Goal: Task Accomplishment & Management: Manage account settings

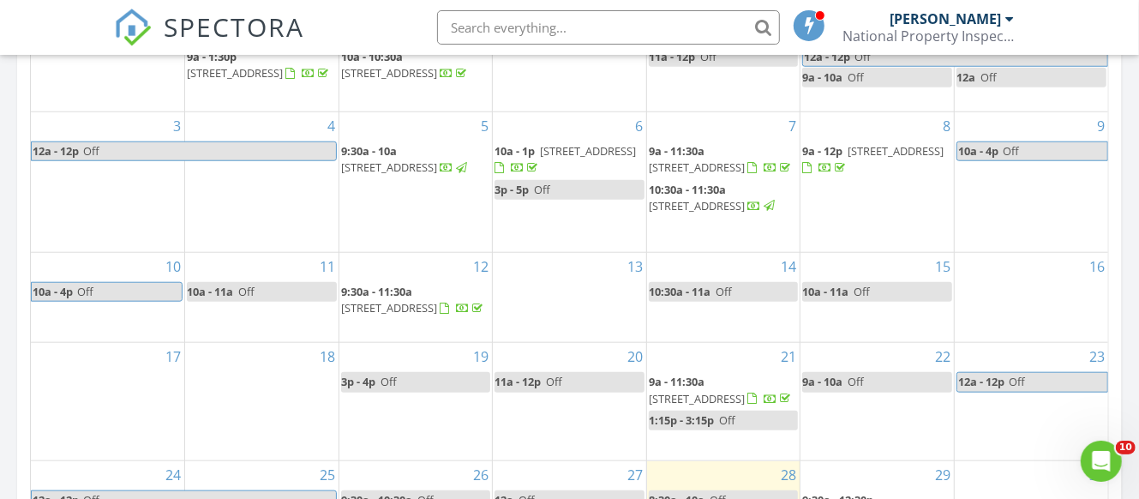
scroll to position [1080, 0]
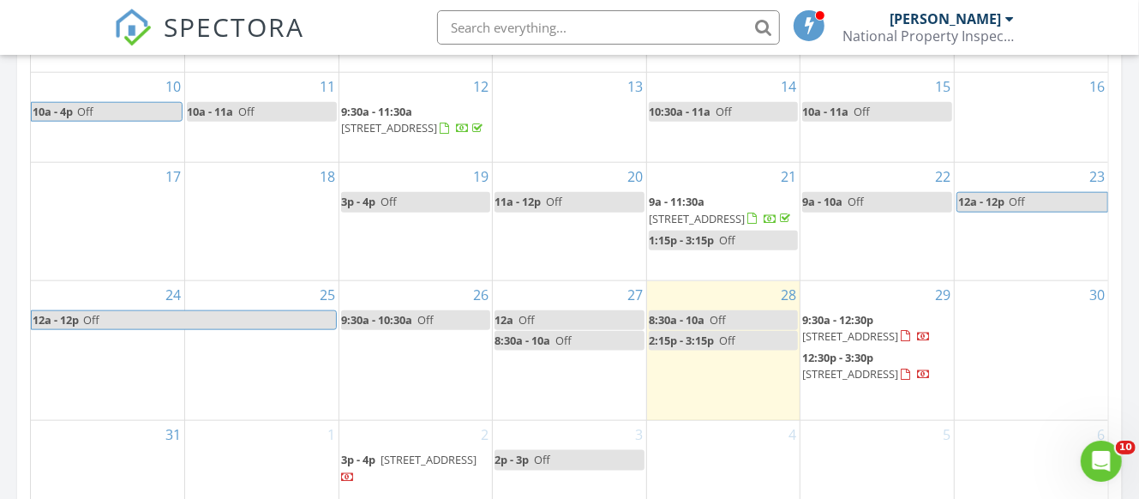
click at [844, 328] on span "17016 Luminous Ave, North Port 34293" at bounding box center [850, 335] width 96 height 15
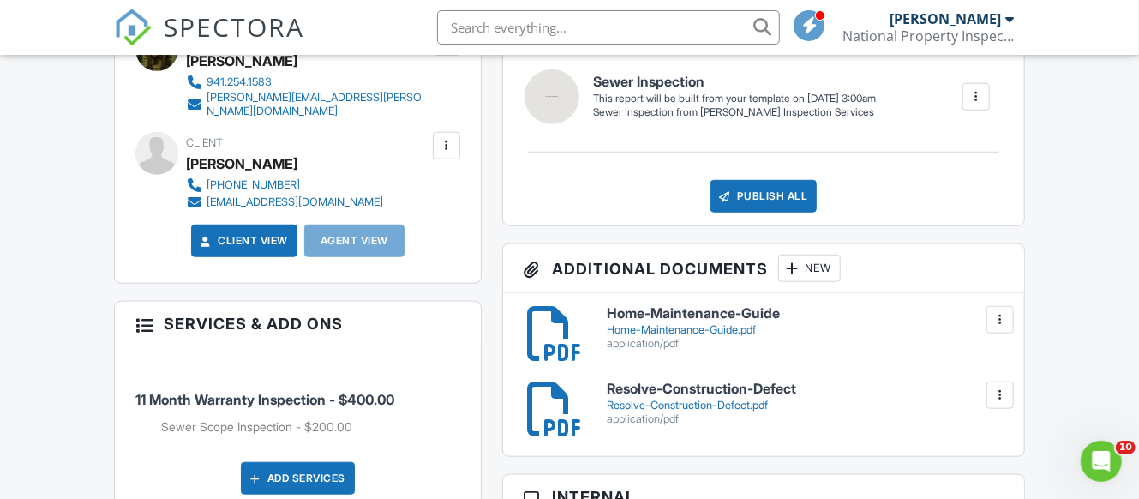
click at [454, 149] on div at bounding box center [446, 145] width 17 height 17
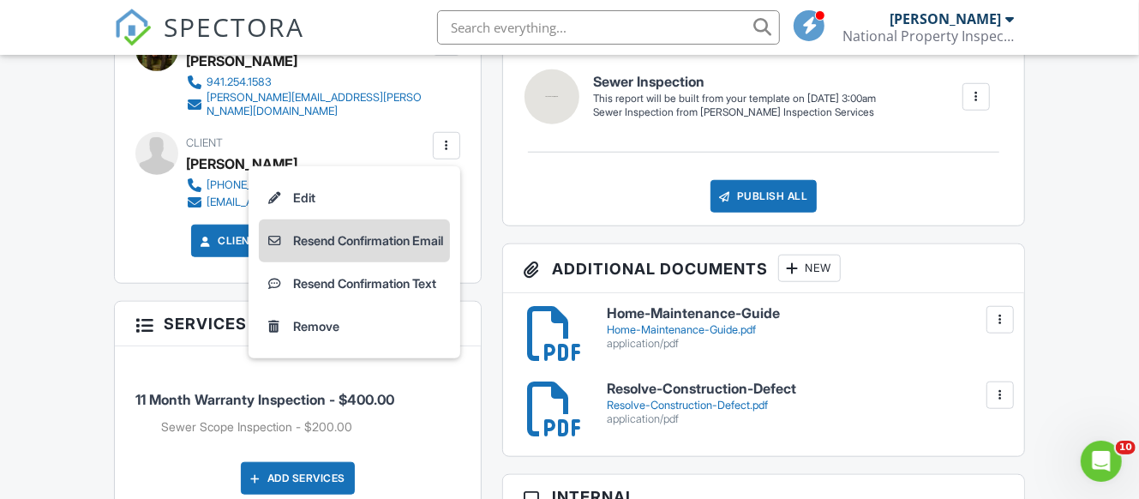
click at [413, 243] on li "Resend Confirmation Email" at bounding box center [354, 240] width 191 height 43
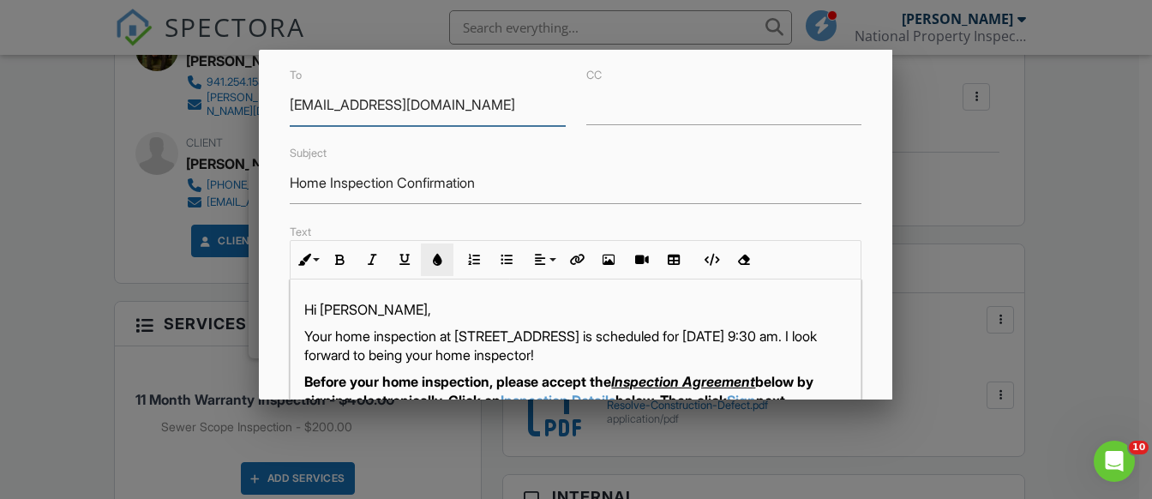
scroll to position [100, 0]
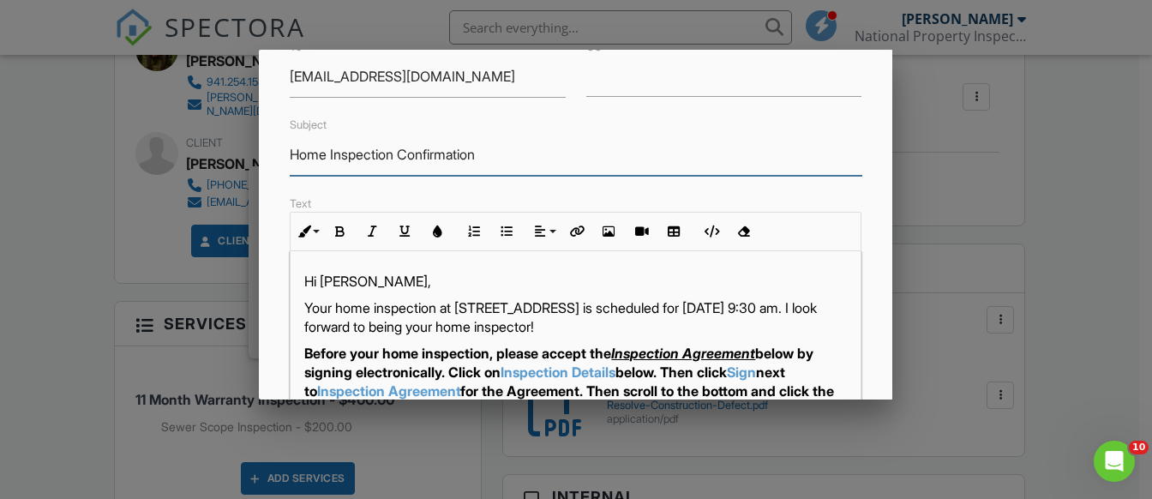
click at [500, 153] on input "Home Inspection Confirmation" at bounding box center [576, 155] width 572 height 42
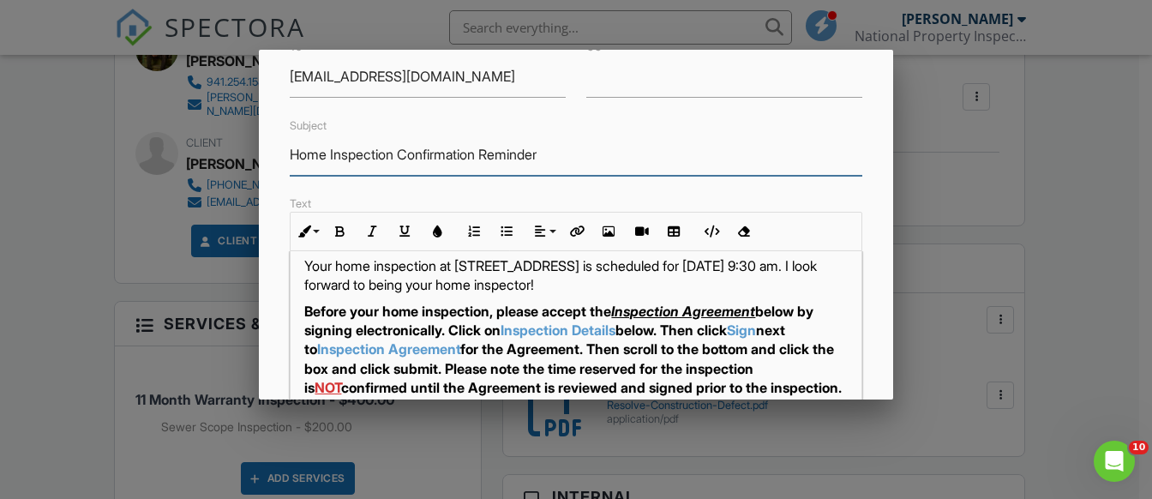
scroll to position [0, 0]
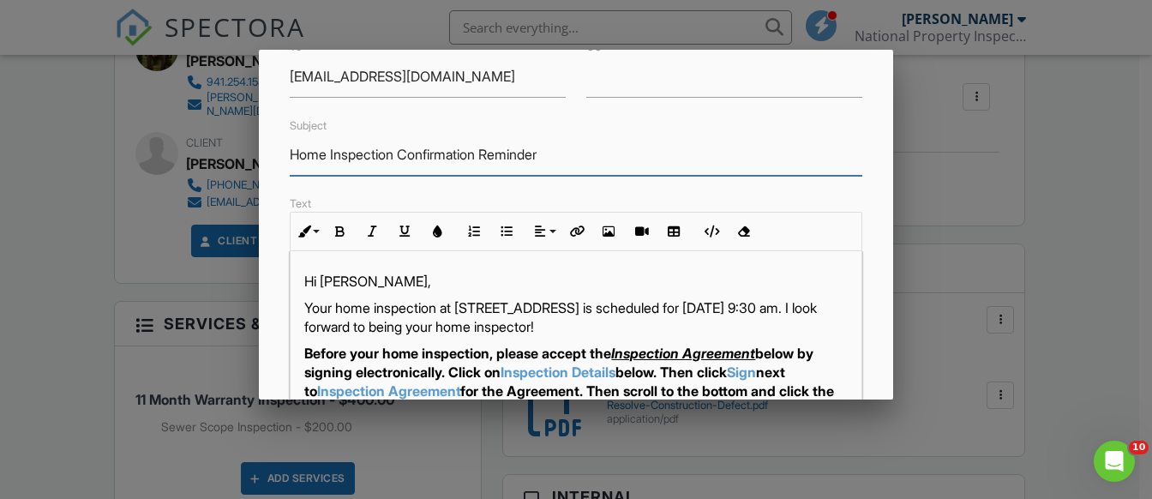
type input "Home Inspection Confirmation Reminder"
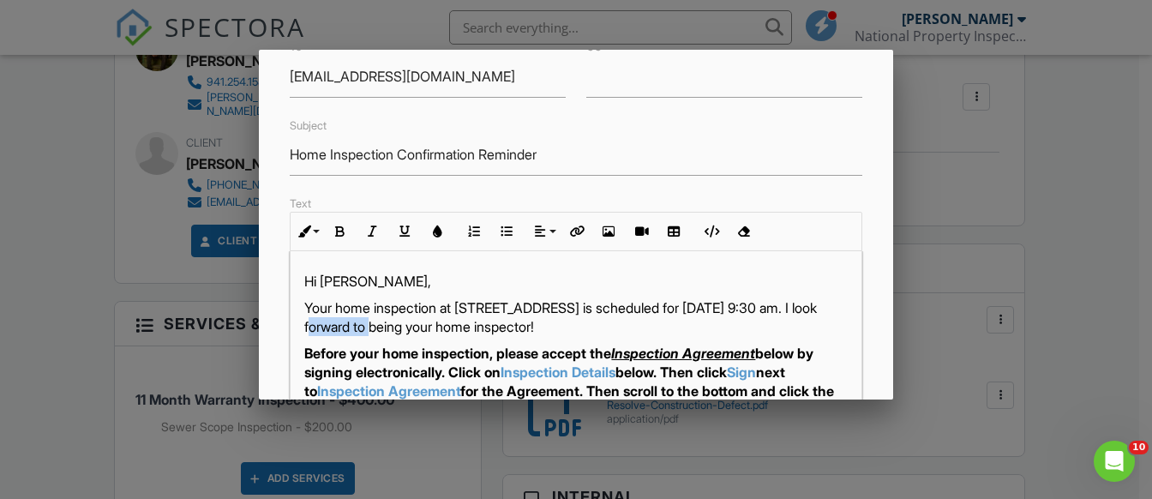
drag, startPoint x: 341, startPoint y: 320, endPoint x: 399, endPoint y: 321, distance: 58.3
click at [399, 321] on p "Your home inspection at 17016 Luminous Ave, North Port, FL 34293 is scheduled f…" at bounding box center [575, 317] width 543 height 39
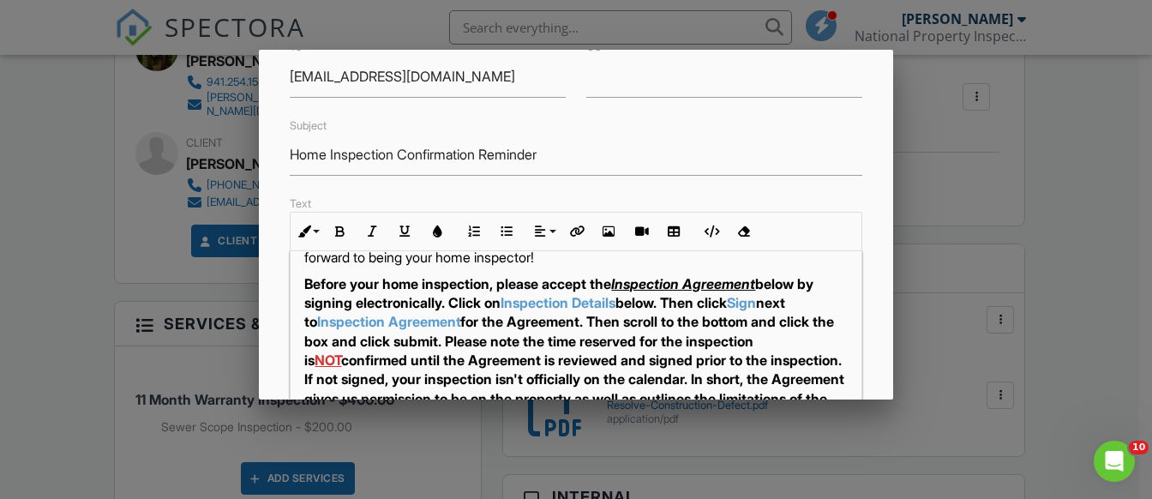
scroll to position [100, 0]
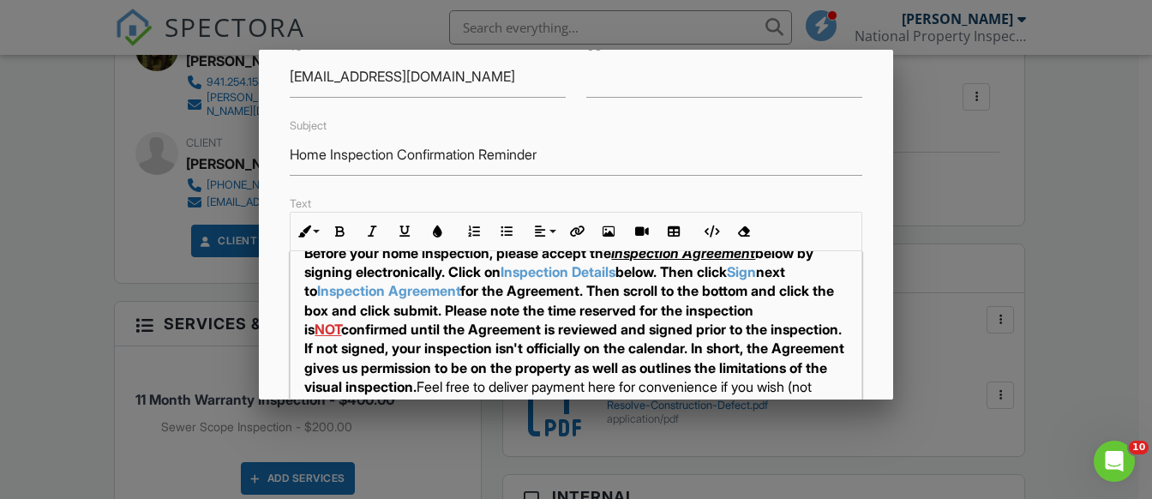
click at [587, 307] on strong "Before your home inspection, please accept the Inspection Agreement below by si…" at bounding box center [574, 320] width 540 height 152
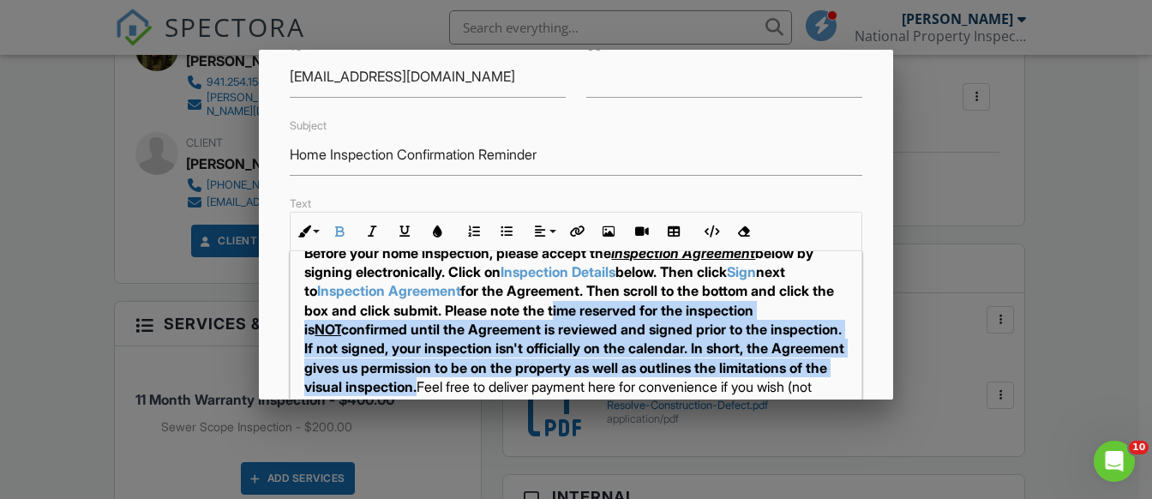
drag, startPoint x: 692, startPoint y: 308, endPoint x: 676, endPoint y: 381, distance: 75.3
click at [682, 383] on strong "Before your home inspection, please accept the Inspection Agreement below by si…" at bounding box center [574, 320] width 540 height 152
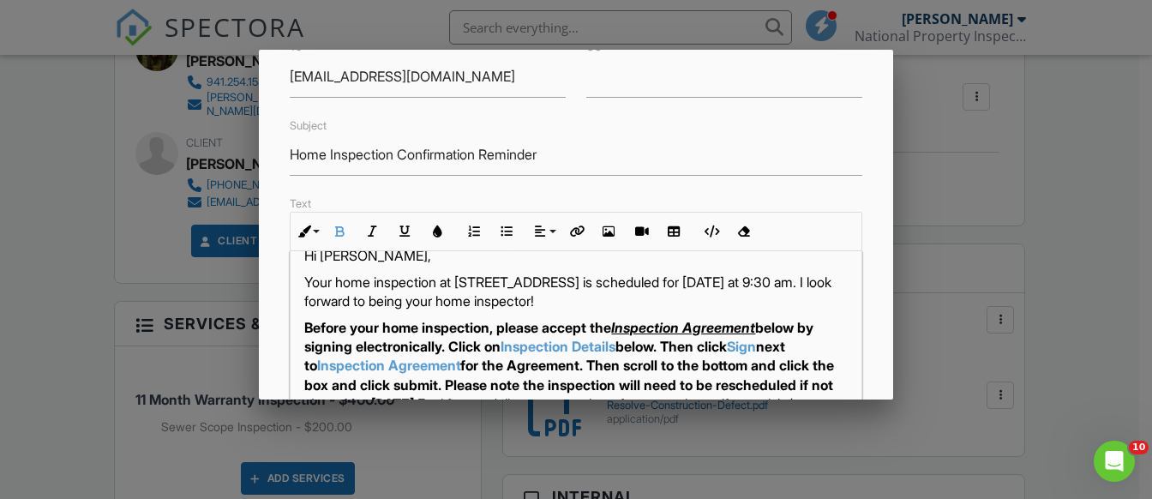
scroll to position [0, 0]
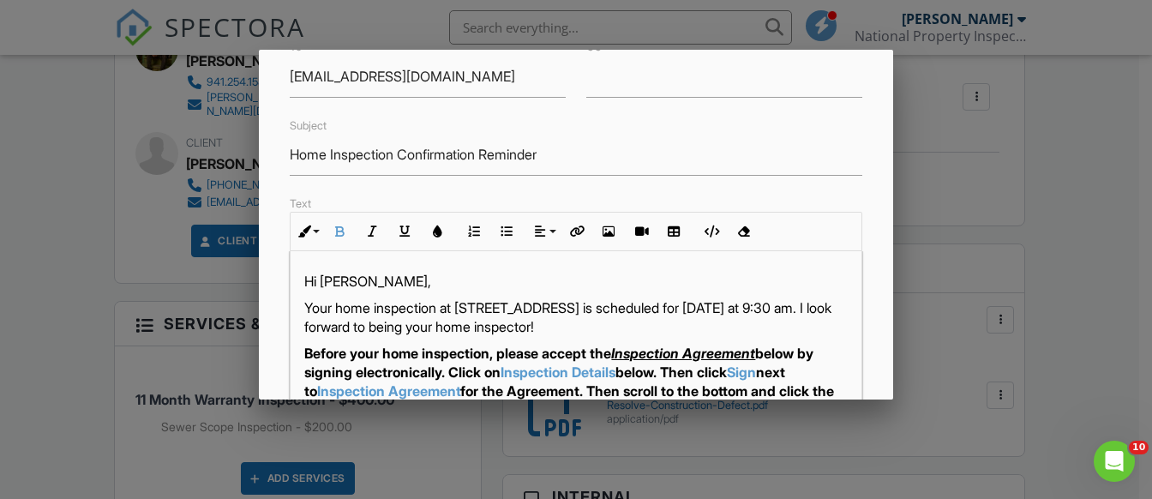
click at [413, 327] on p "Your home inspection at 17016 Luminous Ave, North Port, FL 34293 is scheduled f…" at bounding box center [575, 317] width 543 height 39
click at [407, 331] on p "Your home inspection at 17016 Luminous Ave, North Port, FL 34293 is scheduled f…" at bounding box center [575, 317] width 543 height 39
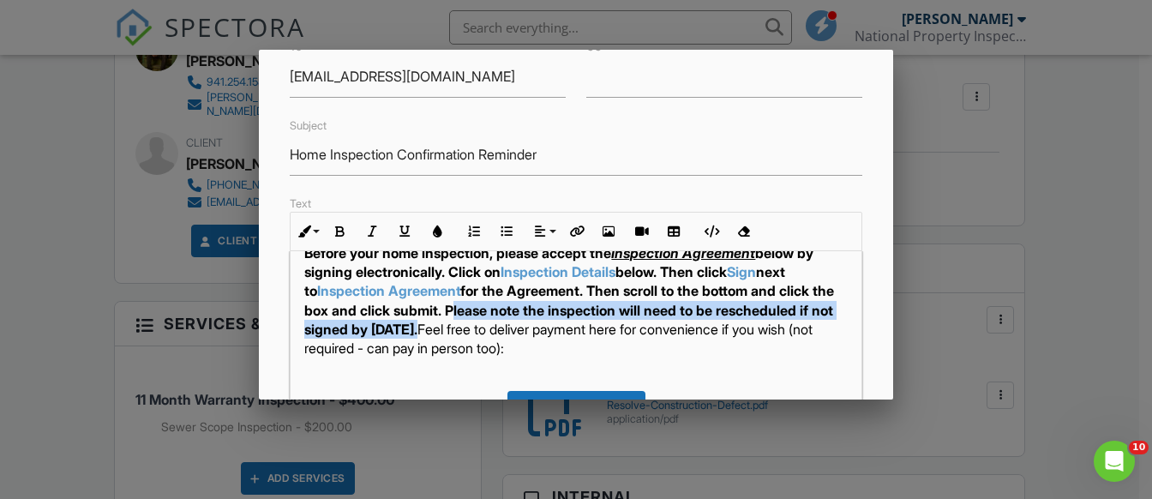
drag, startPoint x: 586, startPoint y: 305, endPoint x: 610, endPoint y: 327, distance: 33.4
click at [610, 327] on strong "Before your home inspection, please accept the Inspection Agreement below by si…" at bounding box center [569, 291] width 530 height 94
click at [366, 230] on button "Italic" at bounding box center [372, 231] width 33 height 33
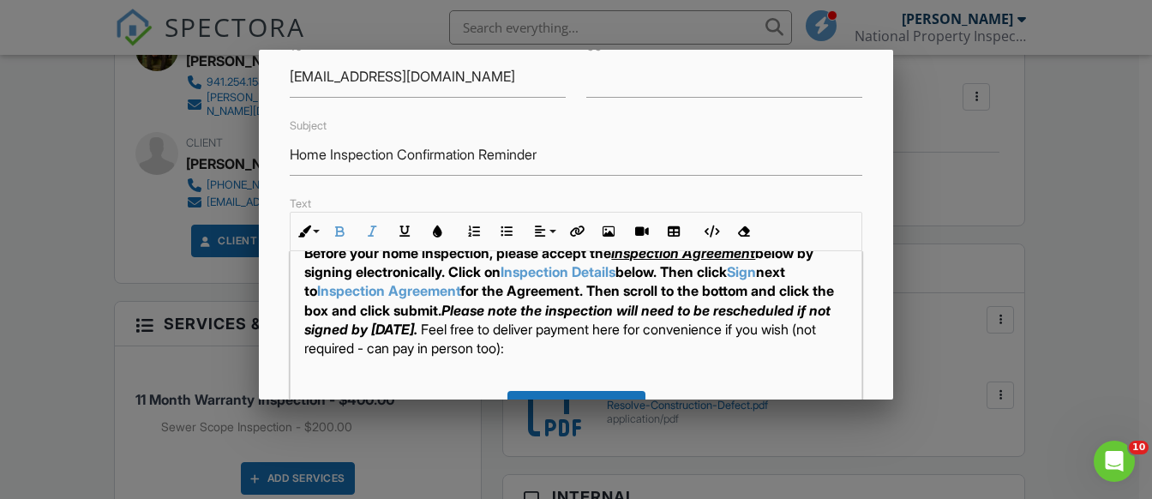
click at [422, 311] on strong "Before your home inspection, please accept the Inspection Agreement below by si…" at bounding box center [569, 291] width 530 height 94
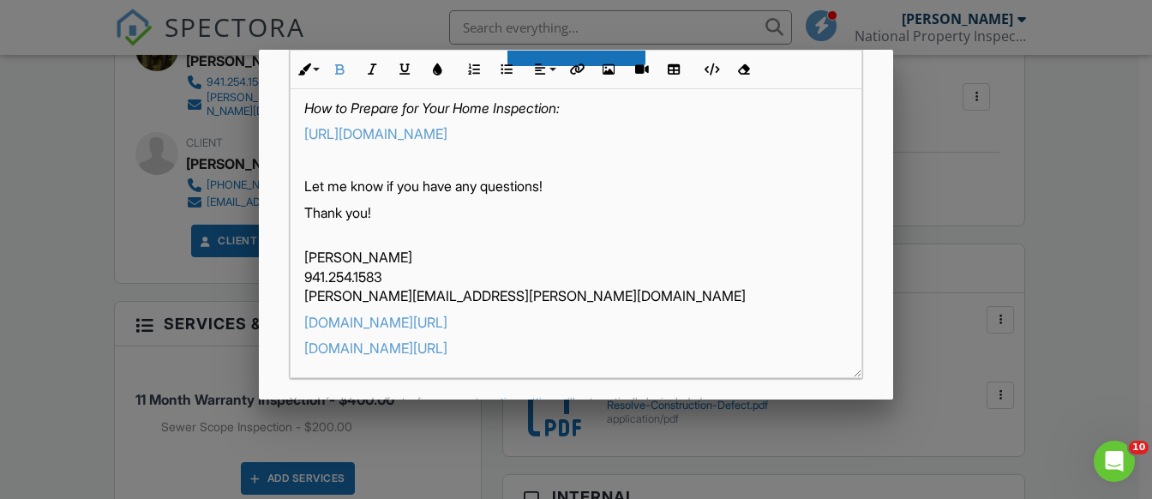
scroll to position [492, 0]
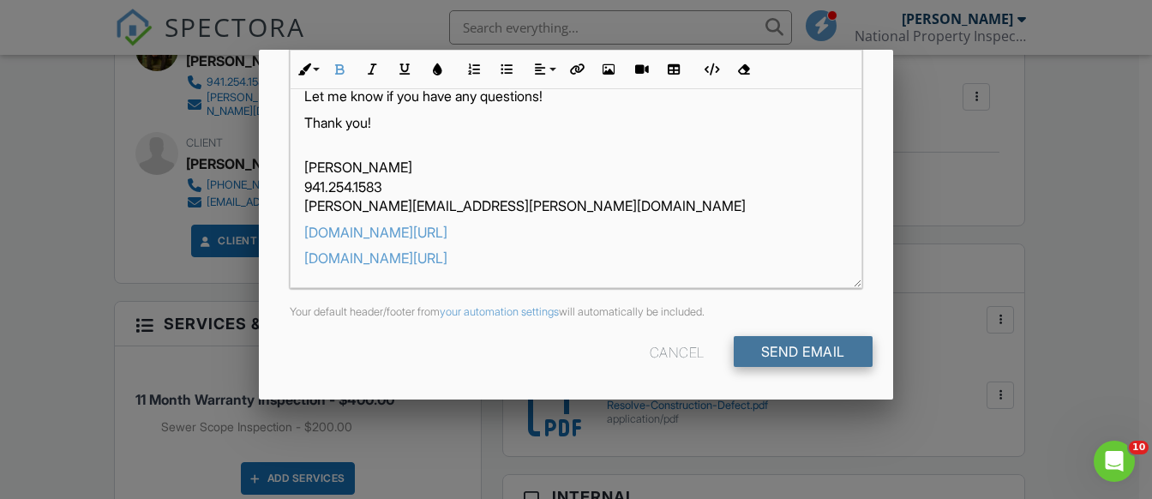
click at [757, 345] on input "Send Email" at bounding box center [803, 351] width 139 height 31
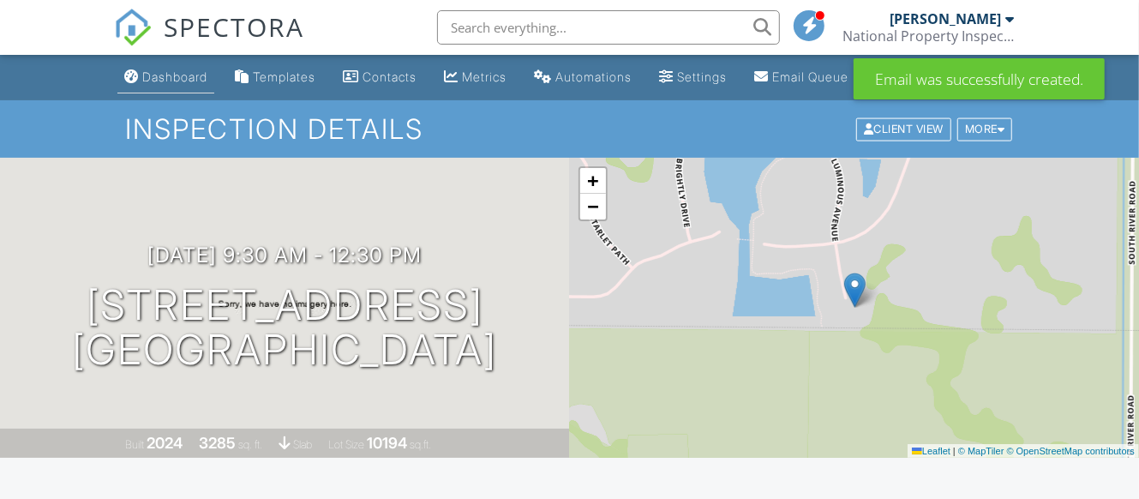
click at [173, 84] on div "Dashboard" at bounding box center [174, 76] width 65 height 15
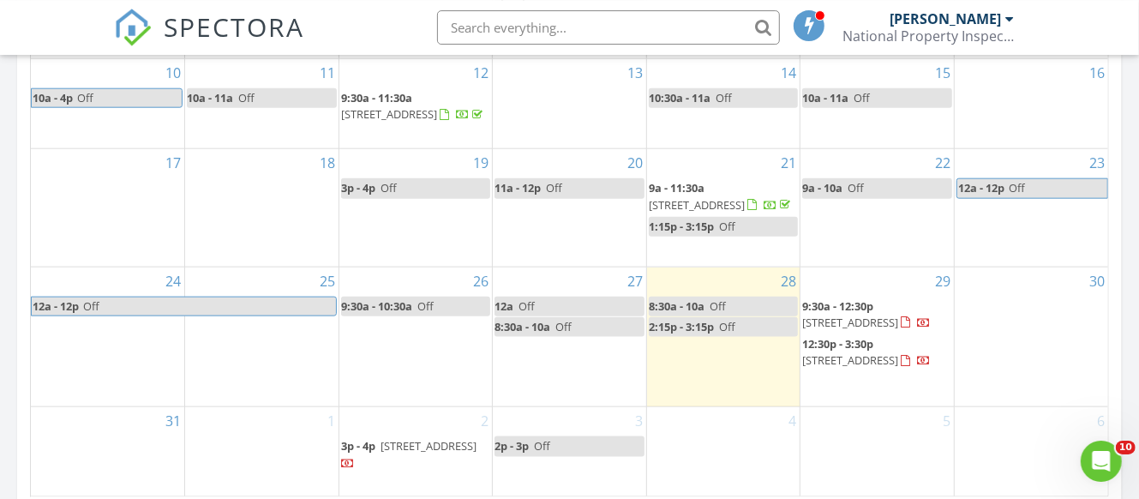
scroll to position [1112, 0]
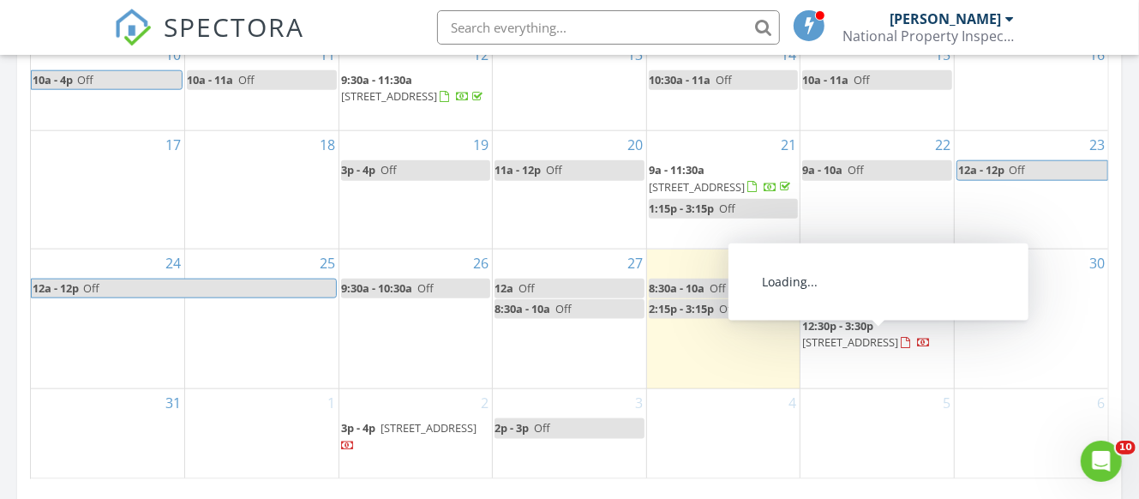
click at [823, 324] on span "12:30p - 3:30p" at bounding box center [837, 325] width 71 height 15
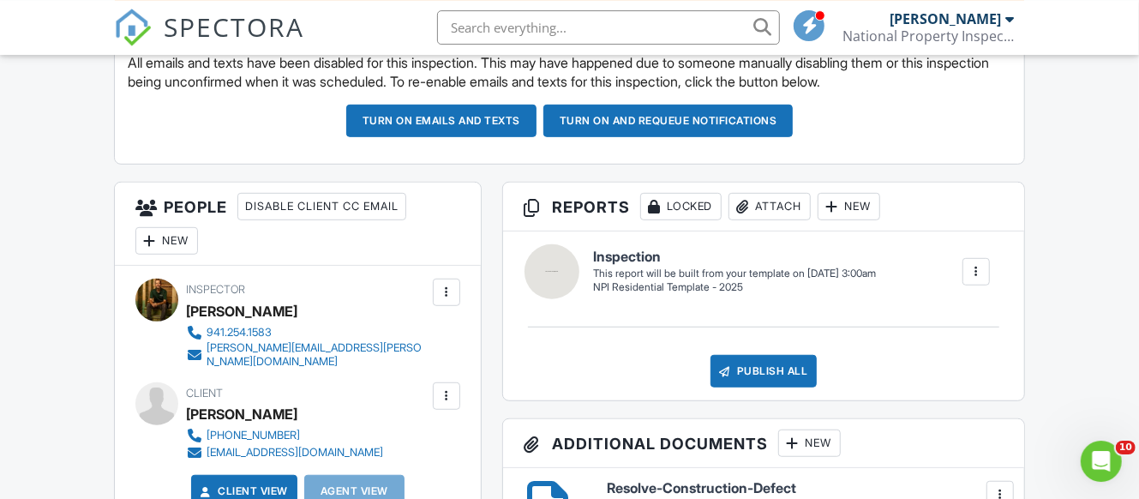
scroll to position [540, 0]
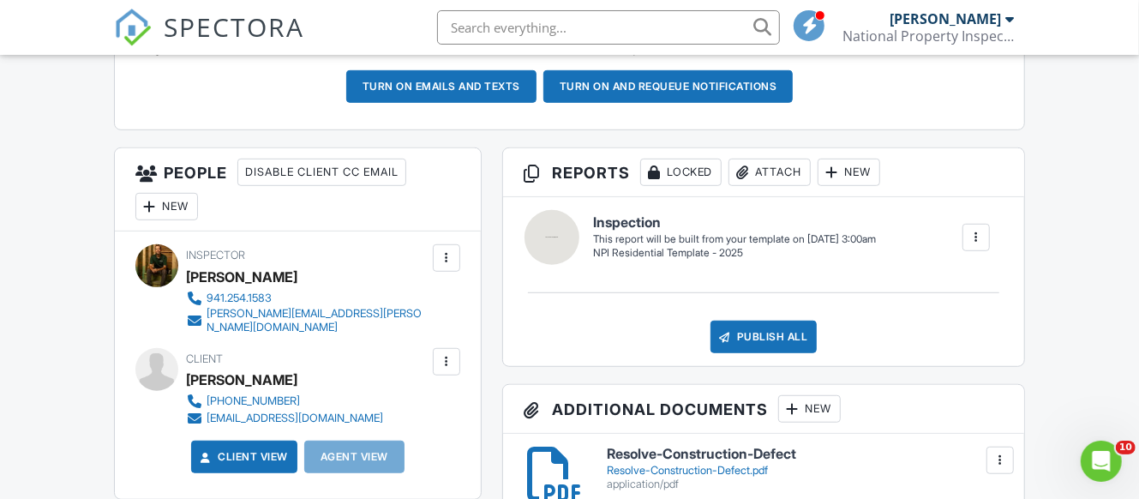
click at [449, 367] on div at bounding box center [446, 361] width 17 height 17
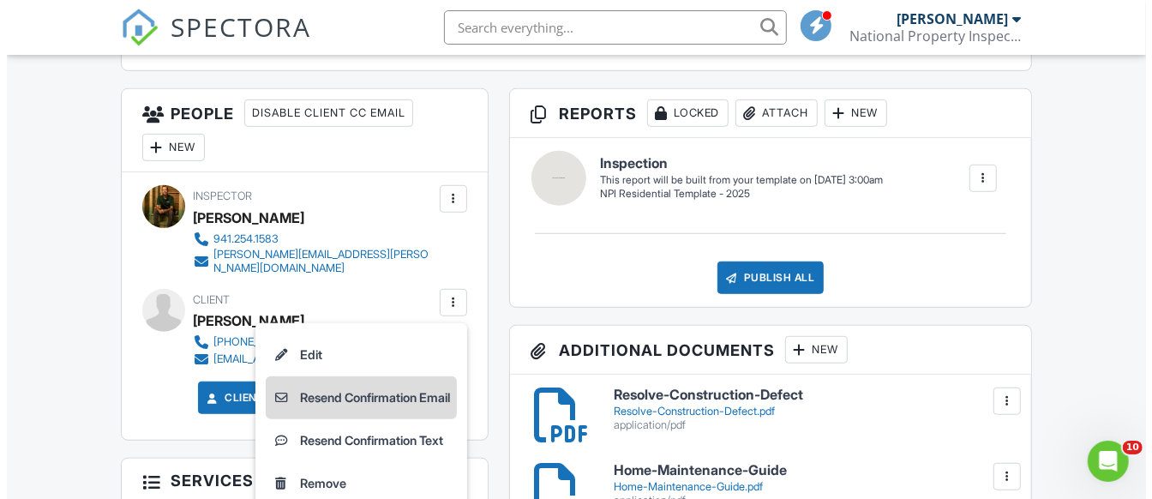
scroll to position [630, 0]
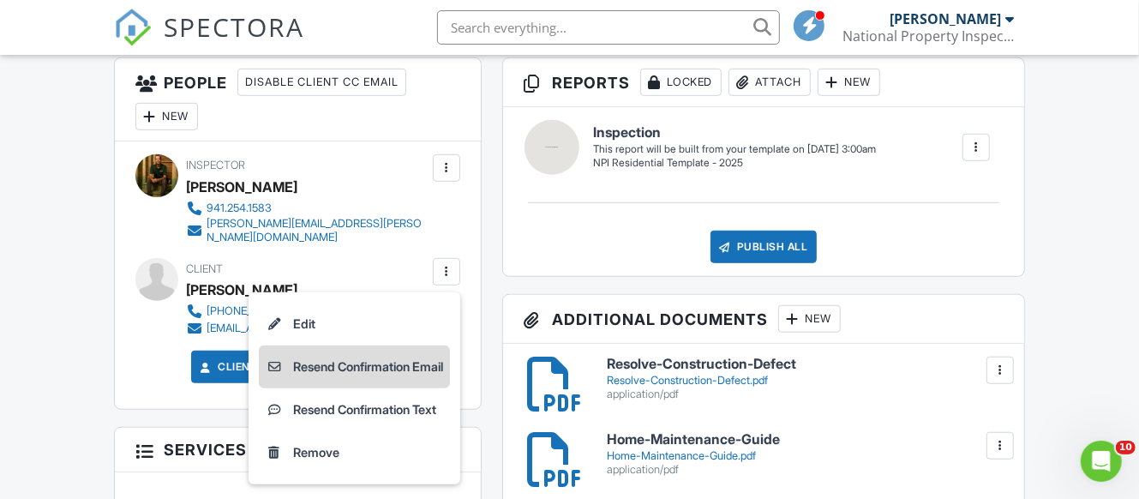
click at [399, 375] on li "Resend Confirmation Email" at bounding box center [354, 366] width 191 height 43
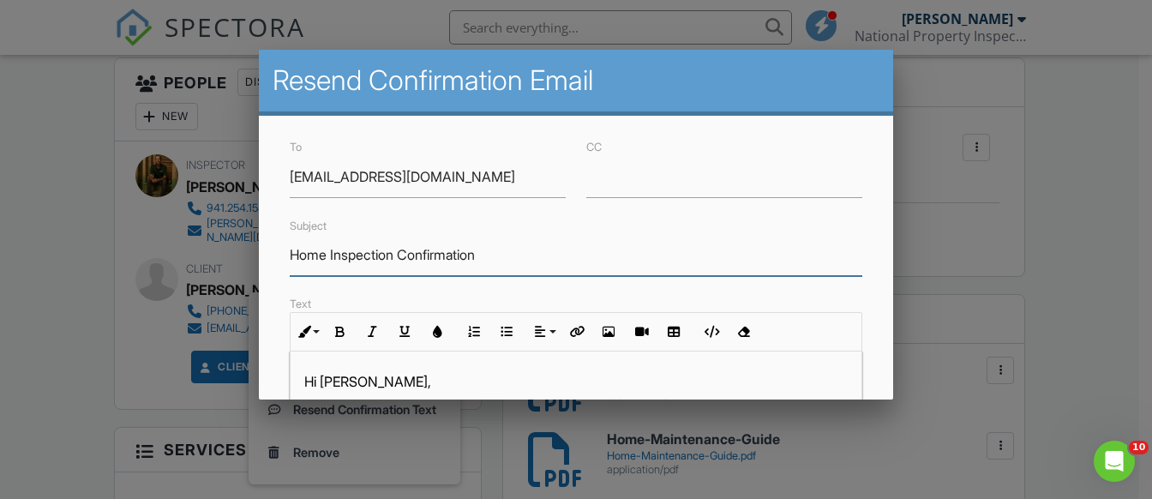
click at [497, 261] on input "Home Inspection Confirmation" at bounding box center [576, 255] width 572 height 42
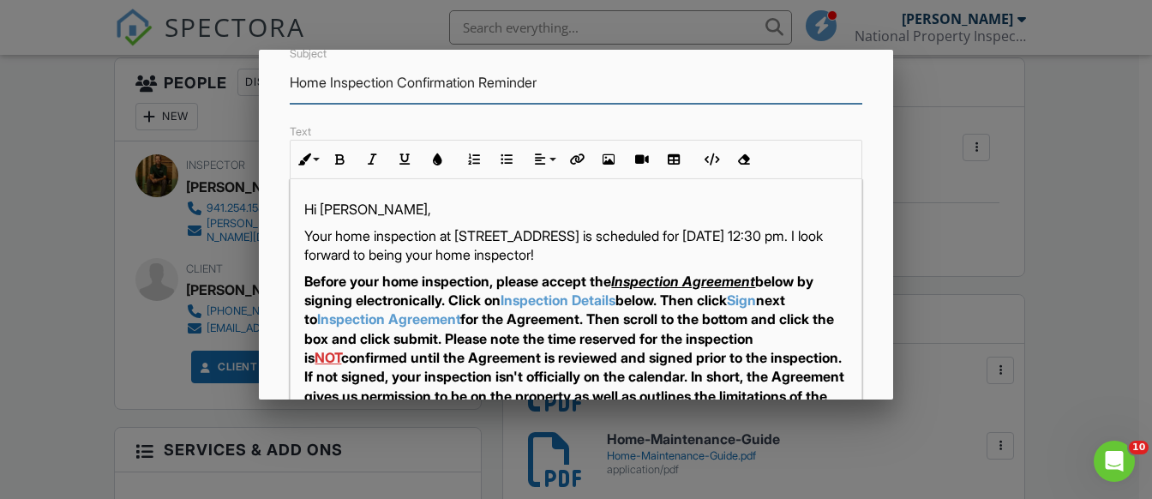
scroll to position [201, 0]
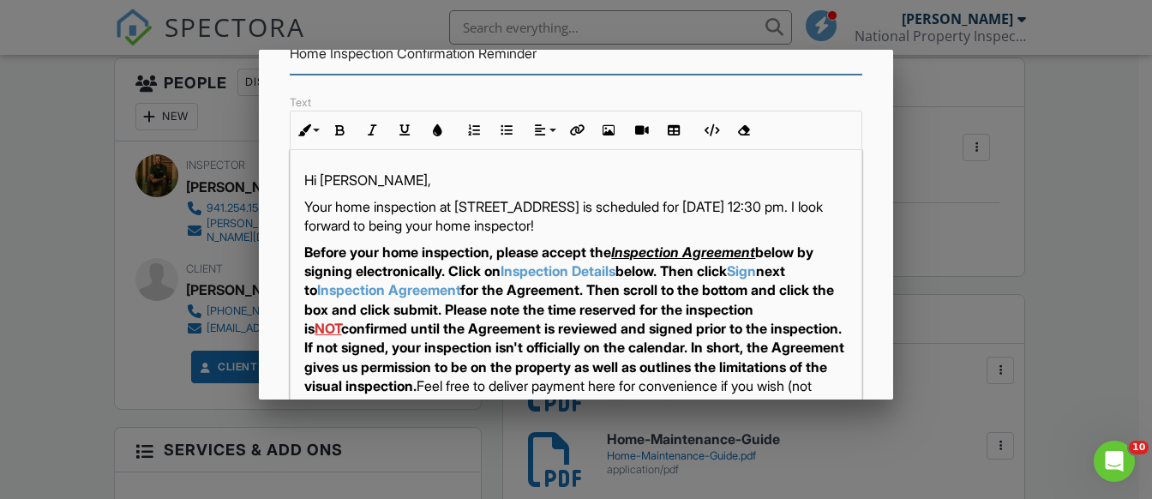
type input "Home Inspection Confirmation Reminder"
drag, startPoint x: 399, startPoint y: 224, endPoint x: 475, endPoint y: 223, distance: 76.3
click at [475, 223] on p "Your home inspection at 17000 Luminous Ave, North Port, FL 34293 is scheduled f…" at bounding box center [575, 216] width 543 height 39
click at [480, 225] on p "Your home inspection at 17000 Luminous Ave, North Port, FL 34293 is scheduled f…" at bounding box center [575, 216] width 543 height 39
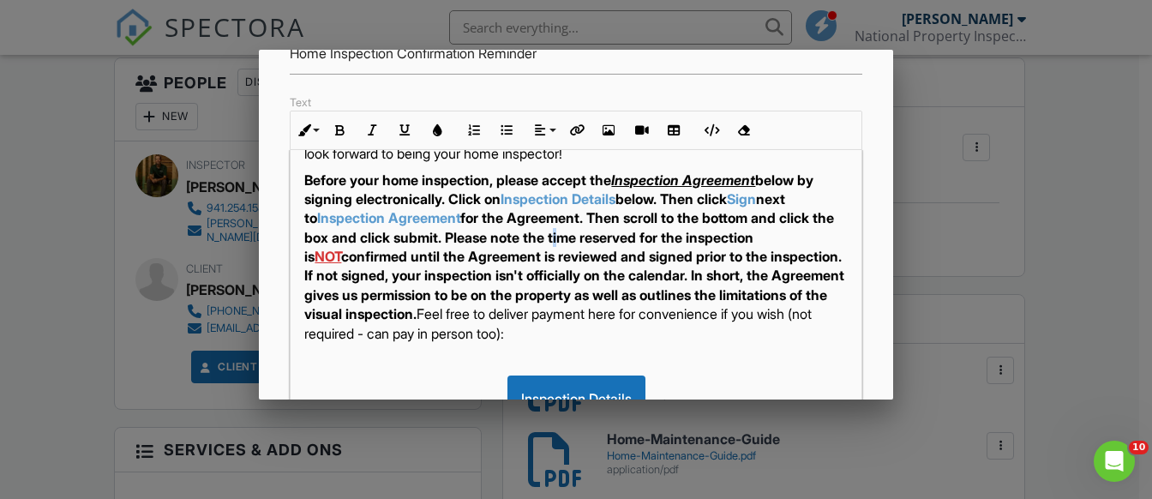
scroll to position [100, 0]
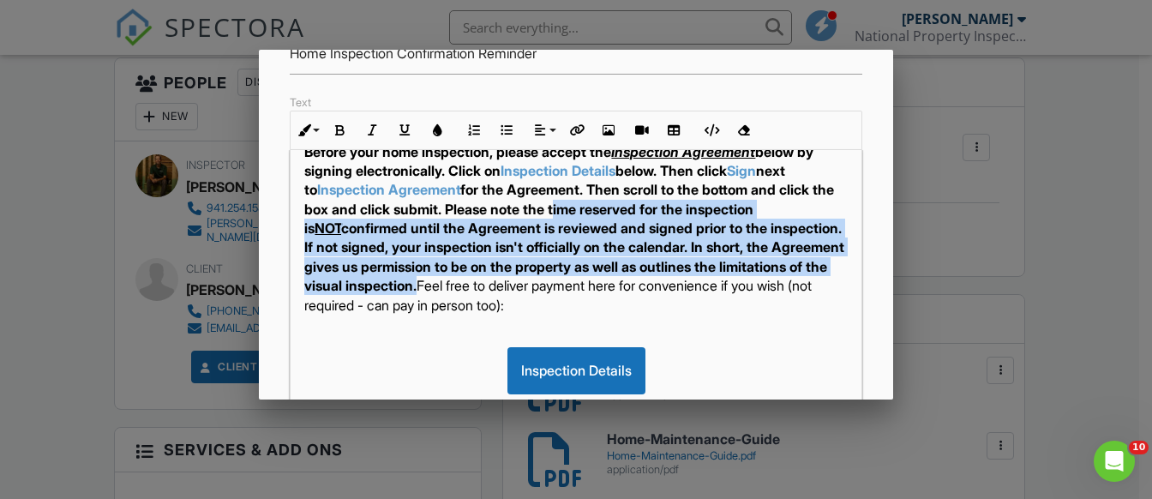
drag, startPoint x: 694, startPoint y: 327, endPoint x: 678, endPoint y: 302, distance: 30.4
click at [678, 295] on strong "Before your home inspection, please accept the Inspection Agreement below by si…" at bounding box center [574, 219] width 540 height 152
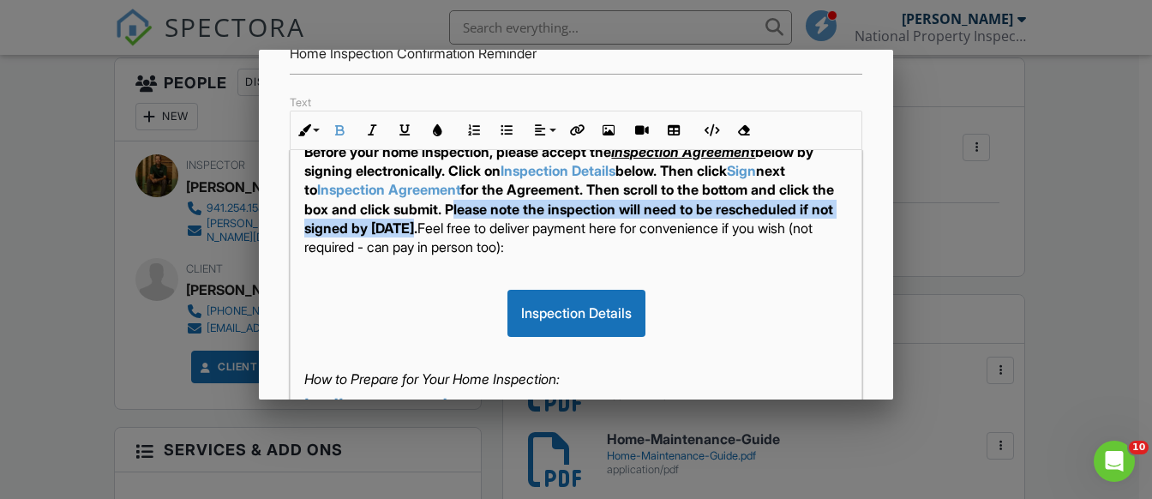
drag, startPoint x: 607, startPoint y: 247, endPoint x: 587, endPoint y: 227, distance: 27.9
click at [587, 227] on strong "Before your home inspection, please accept the Inspection Agreement below by si…" at bounding box center [569, 190] width 530 height 94
click at [371, 133] on icon "button" at bounding box center [372, 130] width 12 height 12
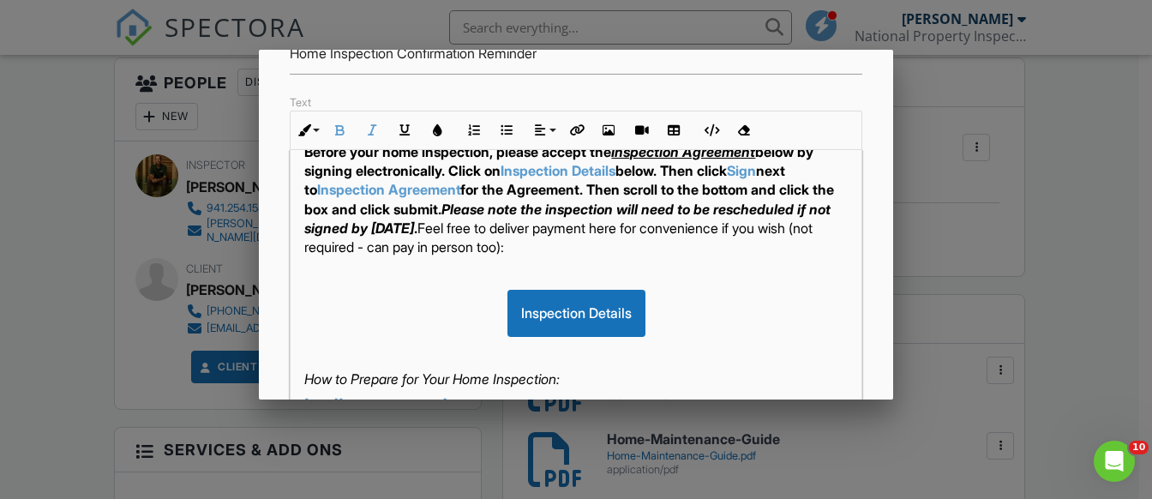
click at [427, 198] on span "Inspection Agreement" at bounding box center [388, 189] width 143 height 17
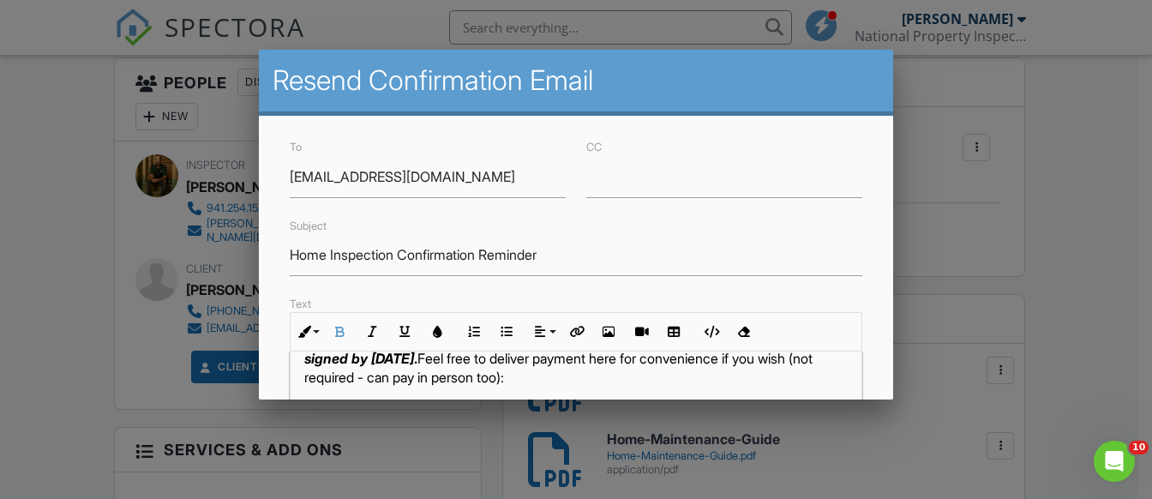
scroll to position [492, 0]
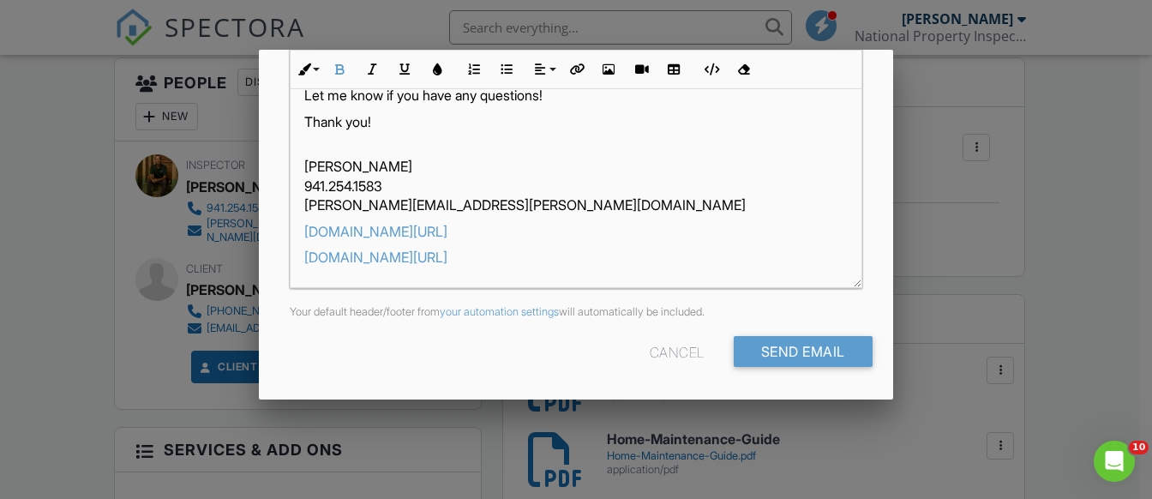
click at [772, 333] on div "To kdenski@yahoo.com CC Subject Home Inspection Confirmation Reminder Text Inli…" at bounding box center [576, 12] width 634 height 777
click at [769, 345] on input "Send Email" at bounding box center [803, 351] width 139 height 31
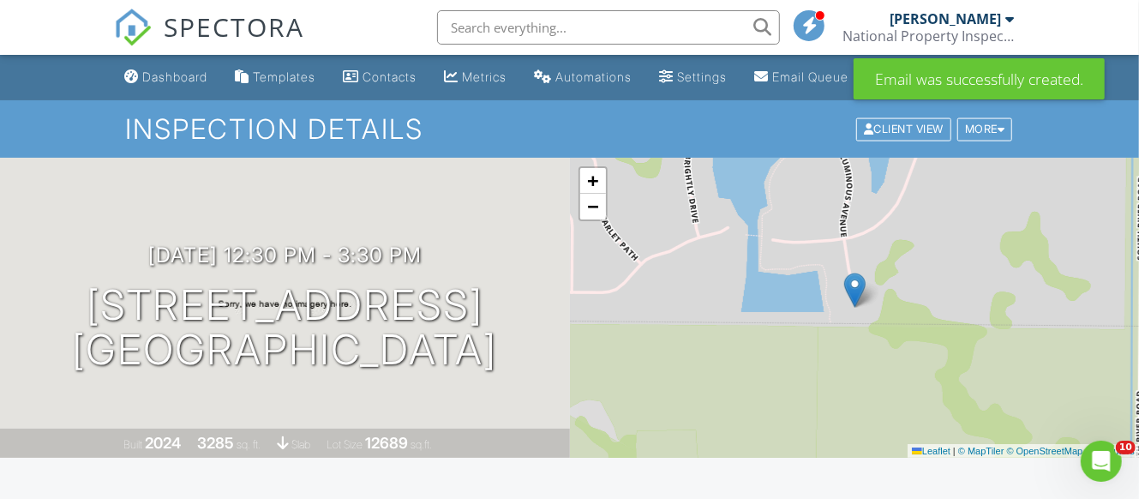
click at [173, 84] on div "Dashboard" at bounding box center [174, 76] width 65 height 15
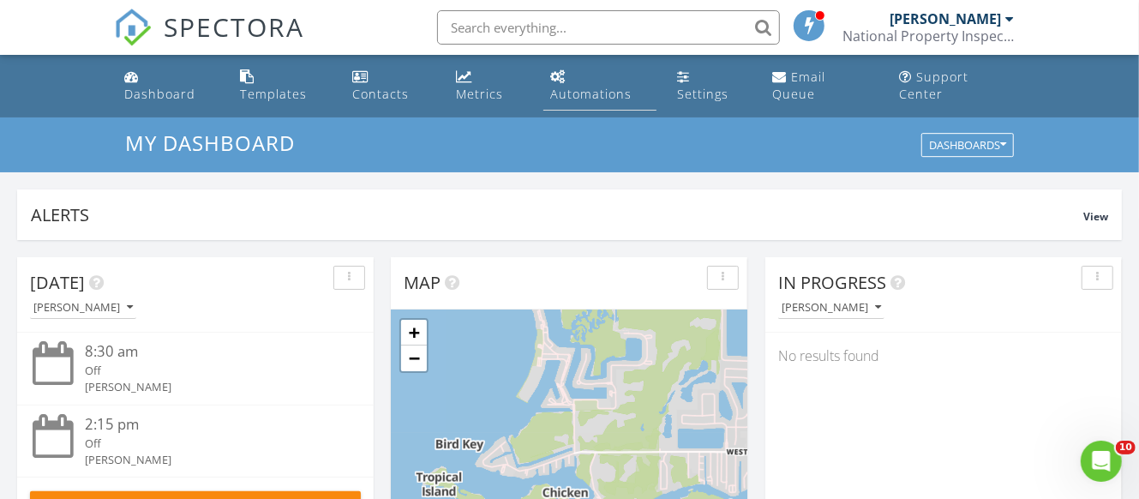
click at [573, 86] on div "Automations" at bounding box center [590, 94] width 81 height 16
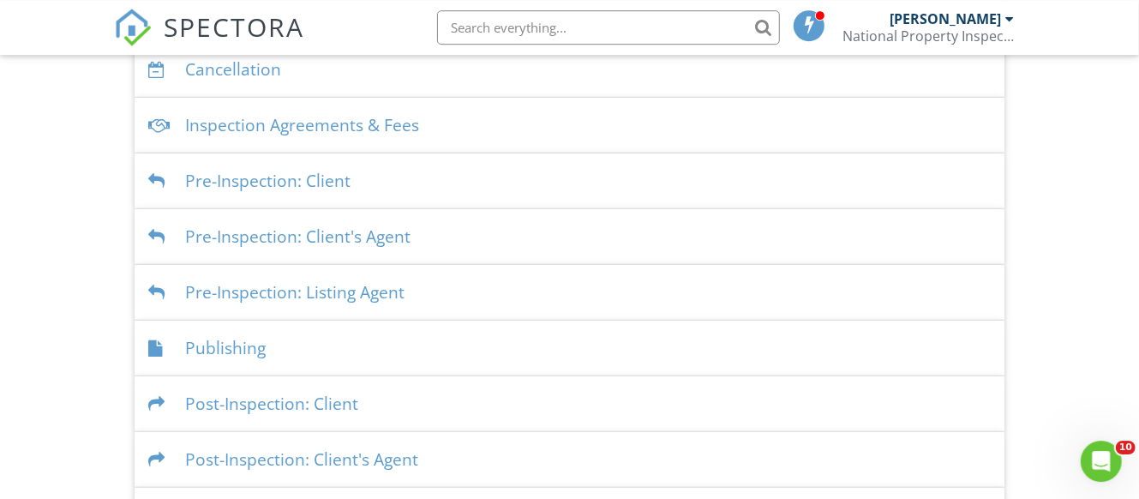
scroll to position [537, 0]
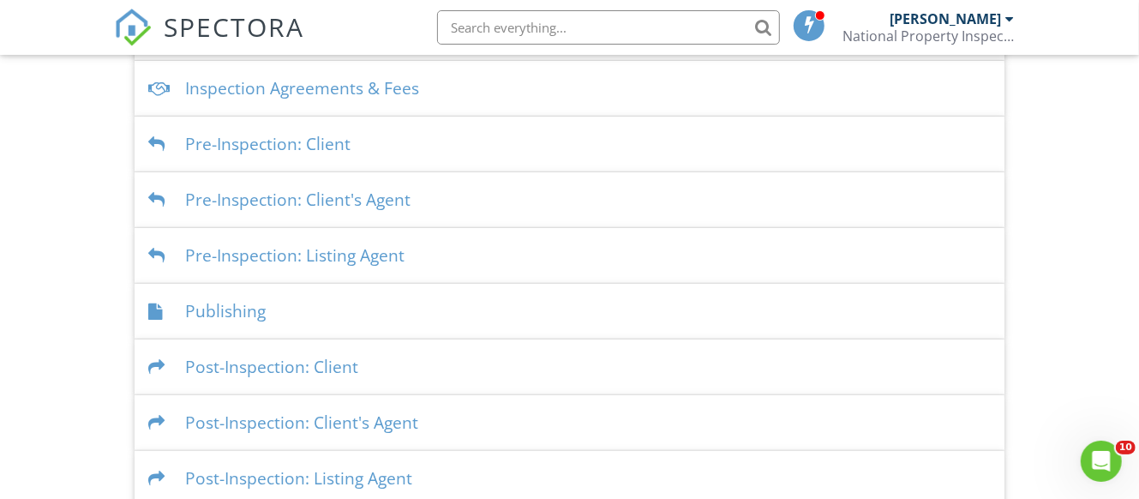
click at [158, 359] on div at bounding box center [159, 367] width 23 height 16
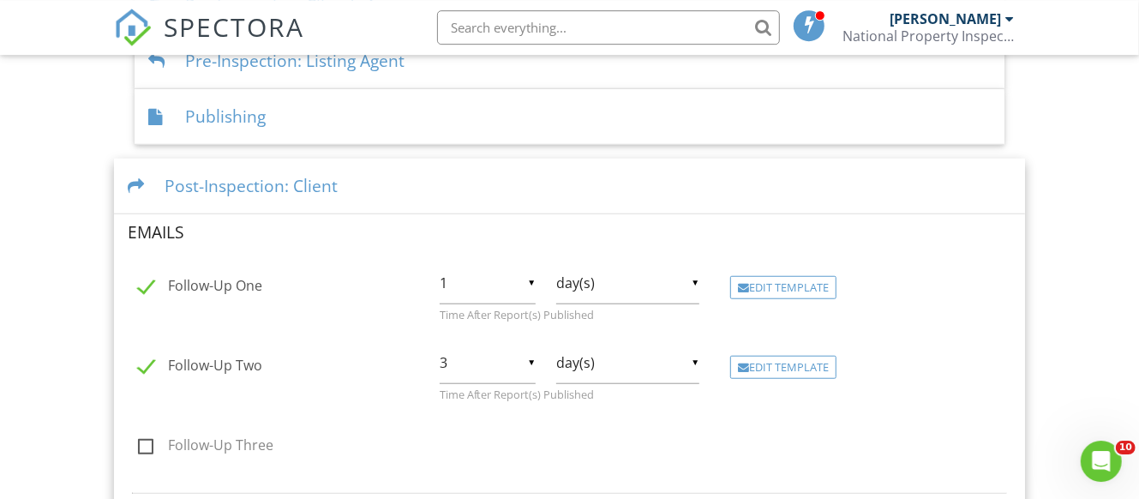
scroll to position [700, 0]
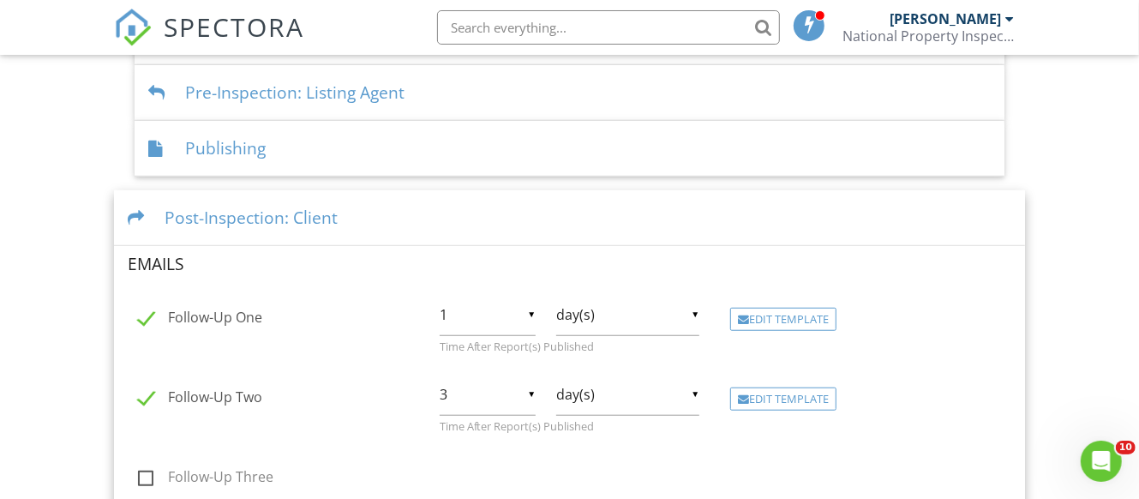
click at [137, 209] on div "Post-Inspection: Client" at bounding box center [569, 218] width 911 height 56
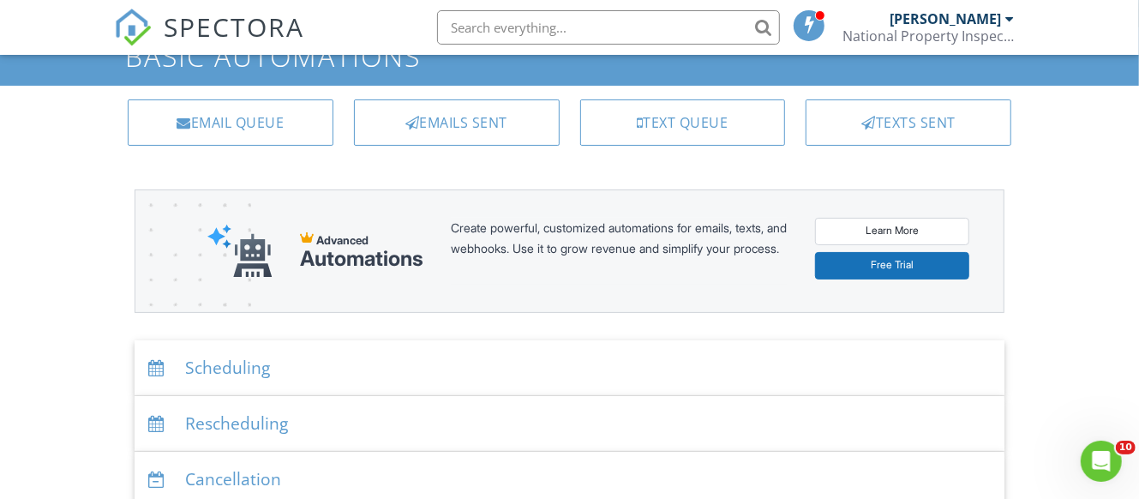
scroll to position [0, 0]
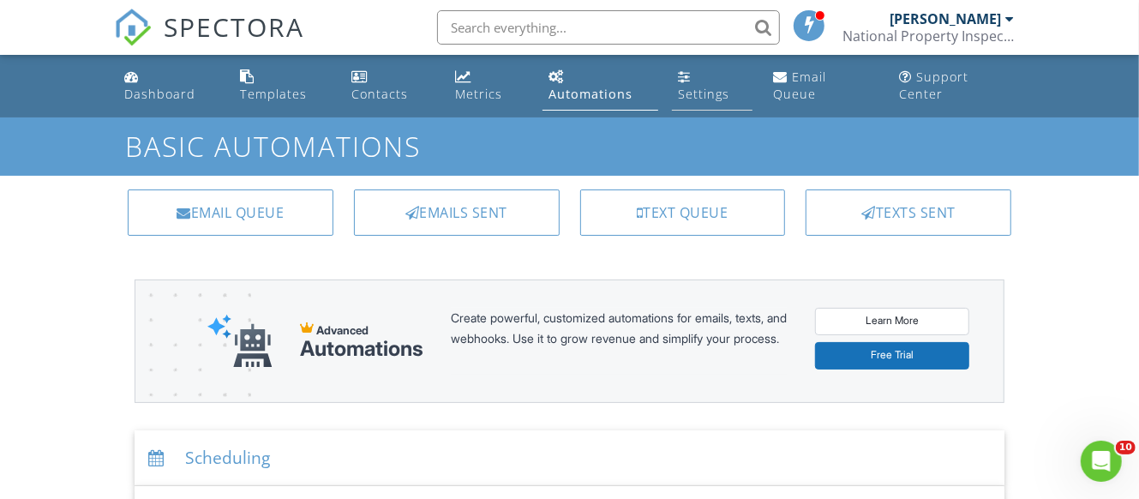
click at [708, 86] on div "Settings" at bounding box center [704, 94] width 51 height 16
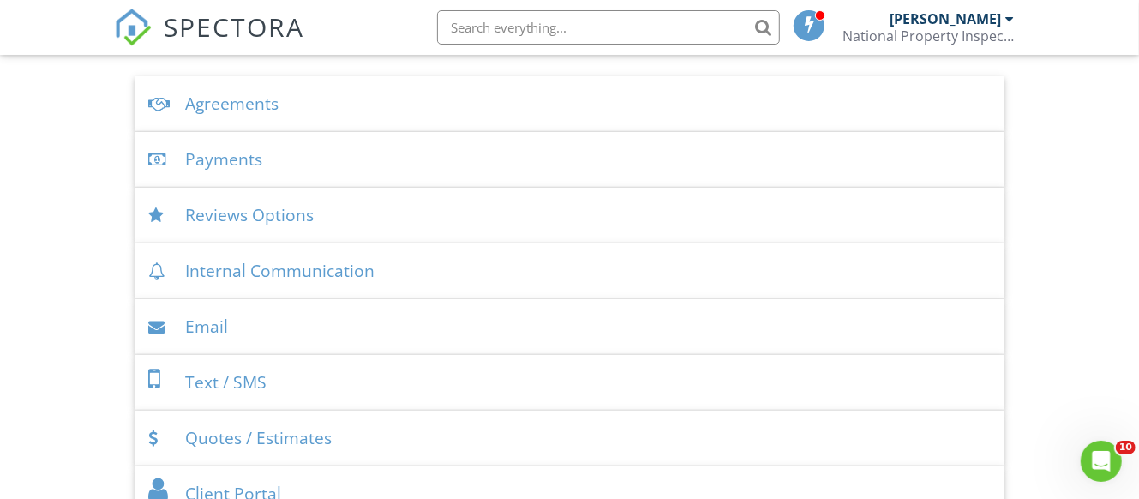
scroll to position [720, 0]
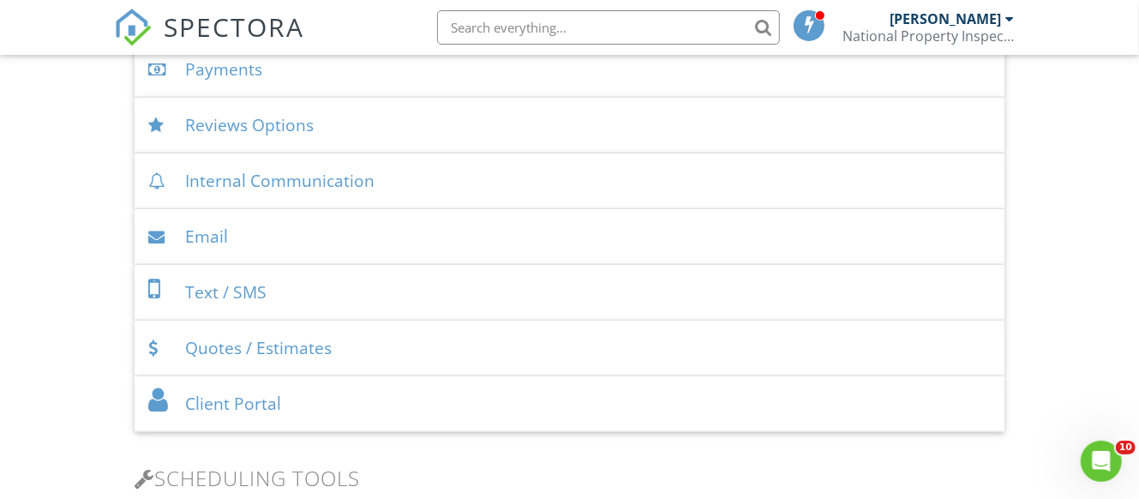
click at [158, 229] on div at bounding box center [159, 237] width 23 height 16
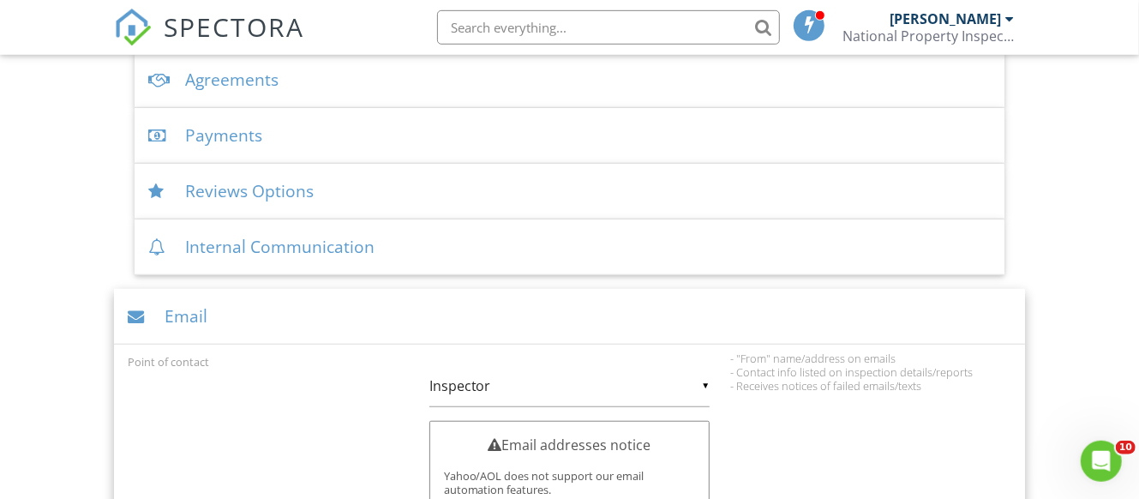
scroll to position [630, 0]
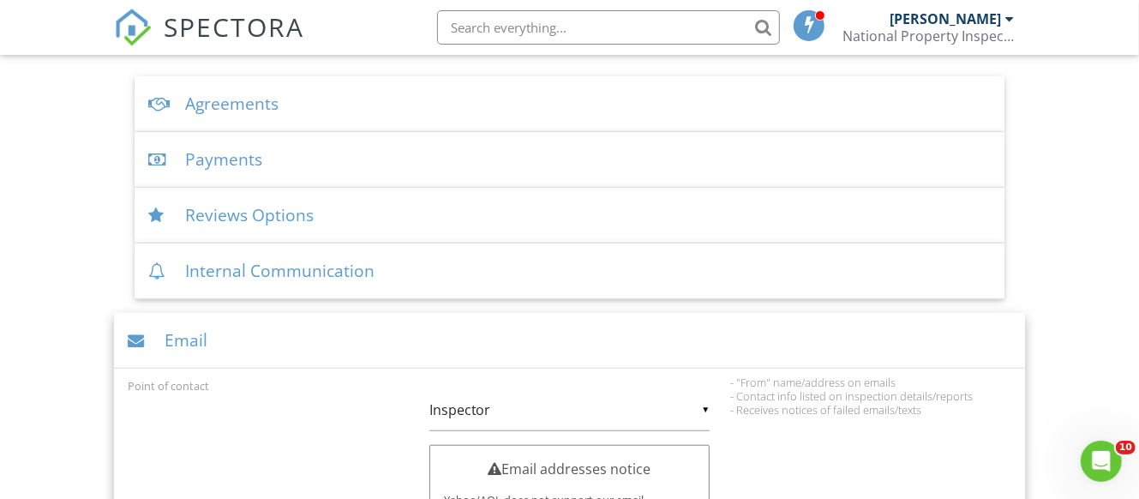
click at [134, 333] on div at bounding box center [139, 341] width 23 height 16
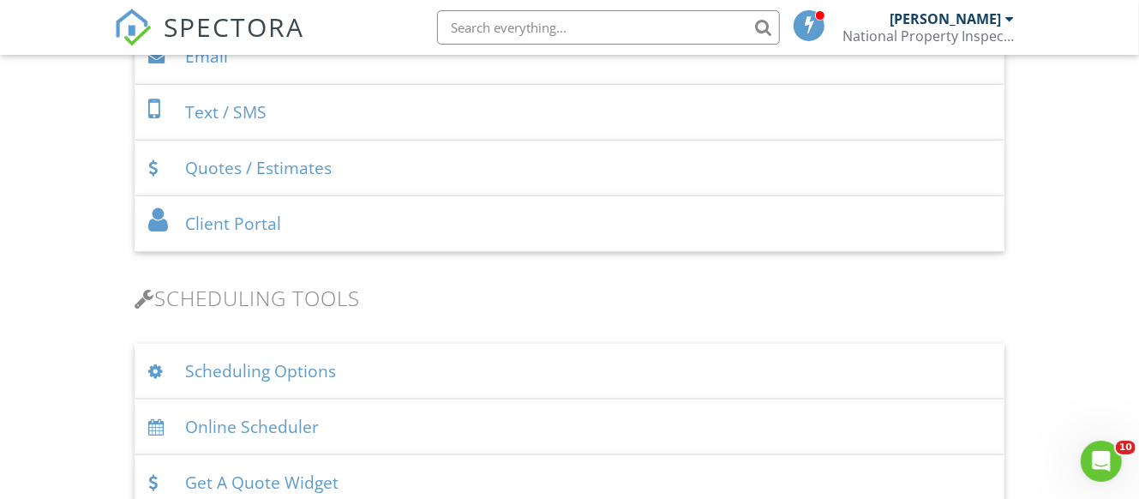
scroll to position [990, 0]
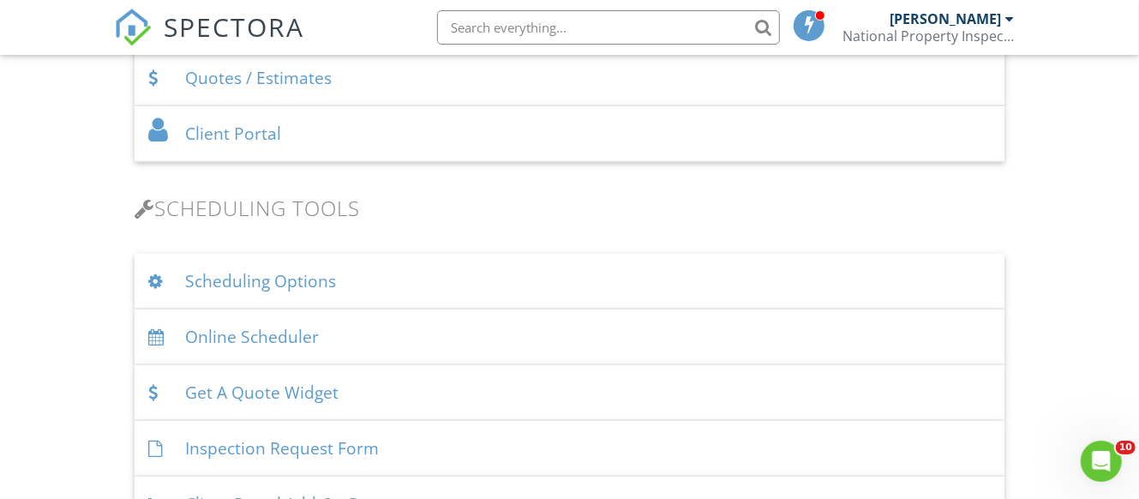
click at [153, 273] on div at bounding box center [159, 281] width 23 height 16
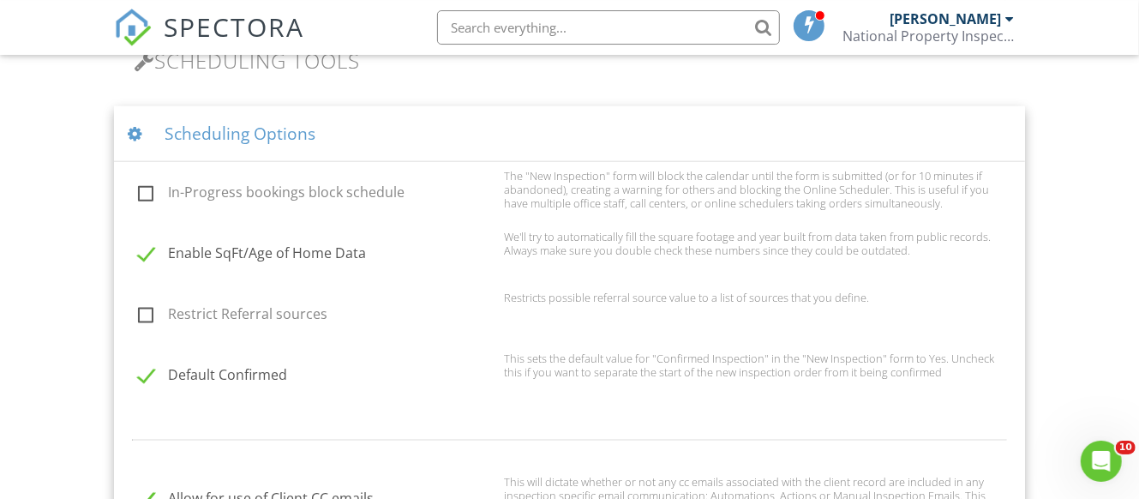
scroll to position [990, 0]
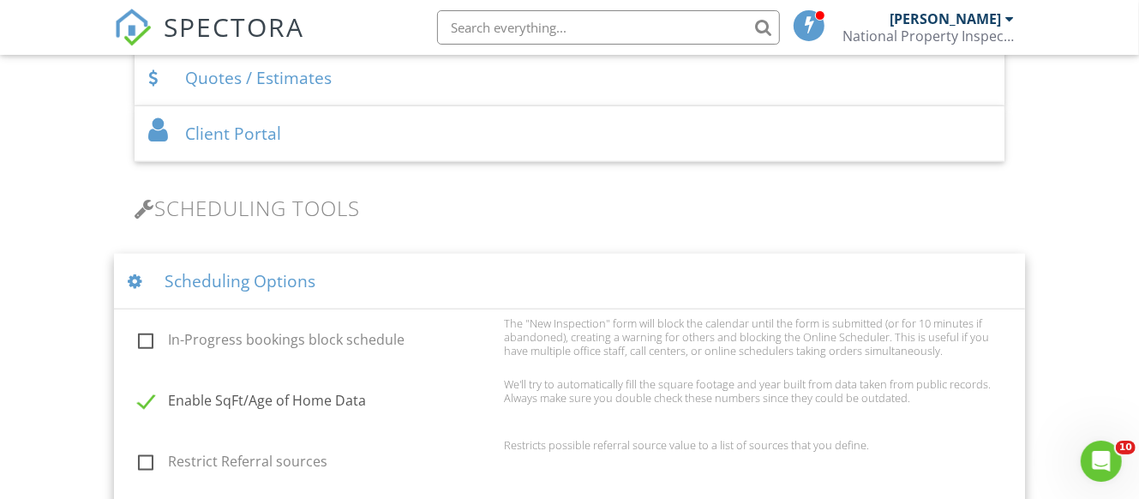
click at [139, 273] on div at bounding box center [139, 281] width 23 height 16
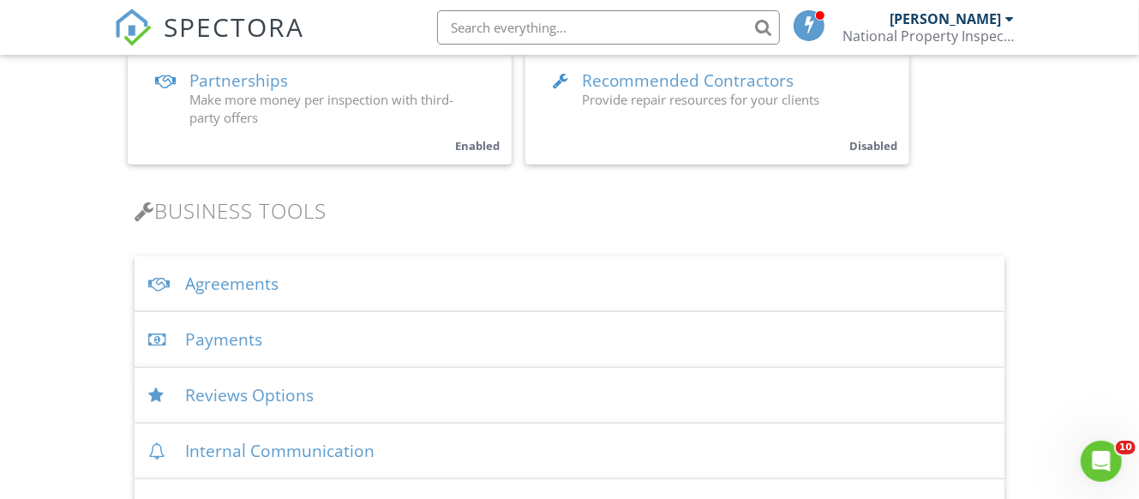
scroll to position [0, 0]
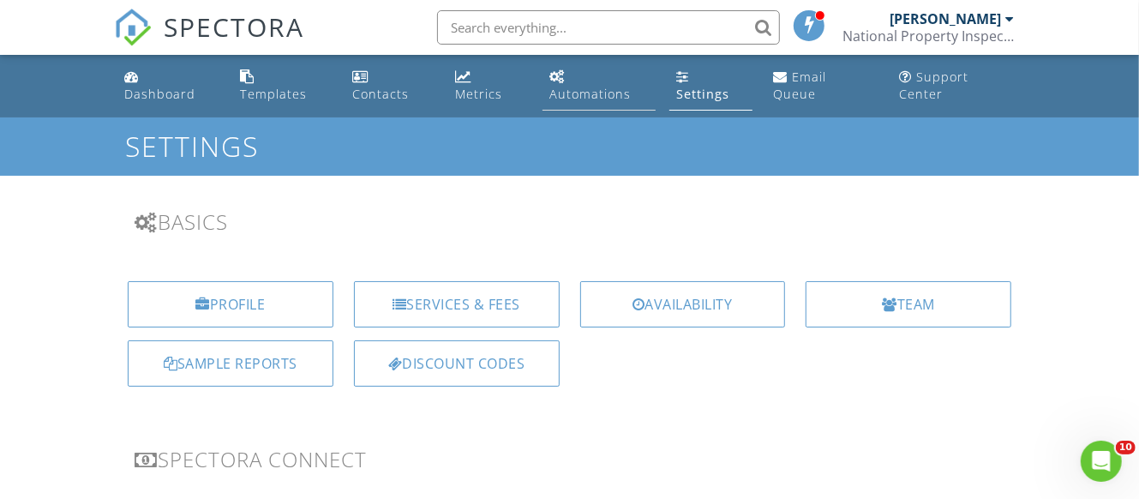
click at [578, 86] on div "Automations" at bounding box center [590, 94] width 81 height 16
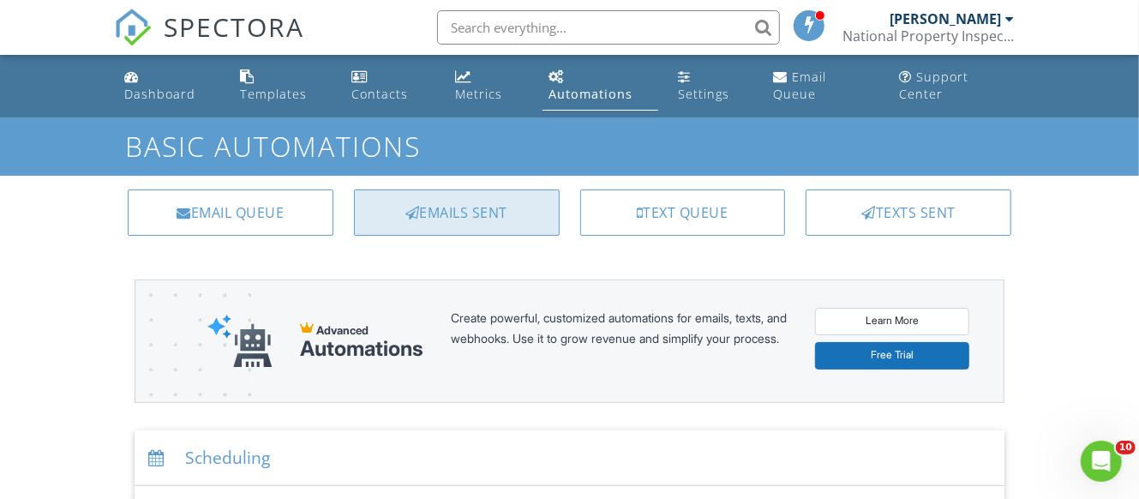
click at [454, 199] on div "Emails Sent" at bounding box center [457, 212] width 206 height 46
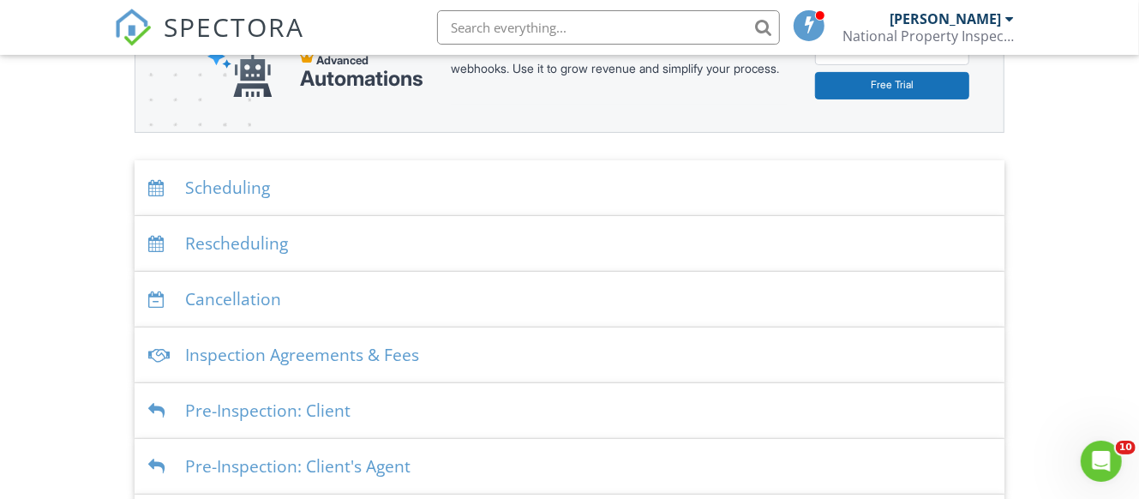
click at [154, 180] on div at bounding box center [159, 188] width 23 height 16
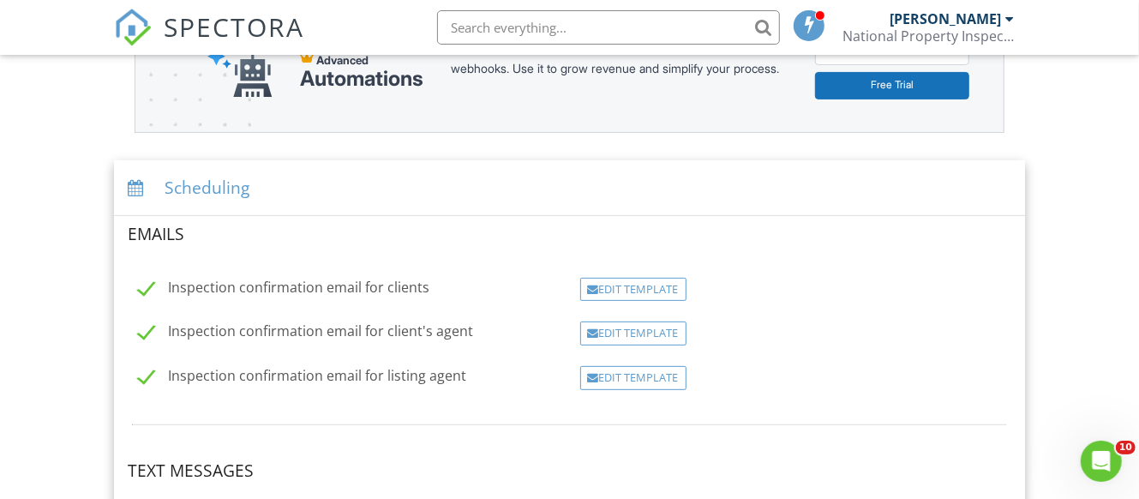
click at [154, 173] on div "Scheduling" at bounding box center [569, 188] width 911 height 56
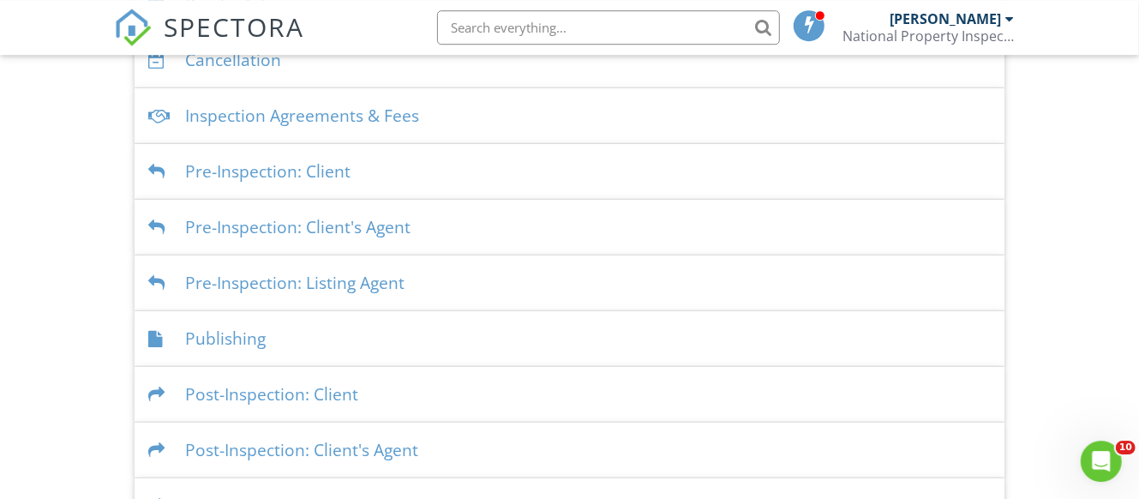
scroll to position [537, 0]
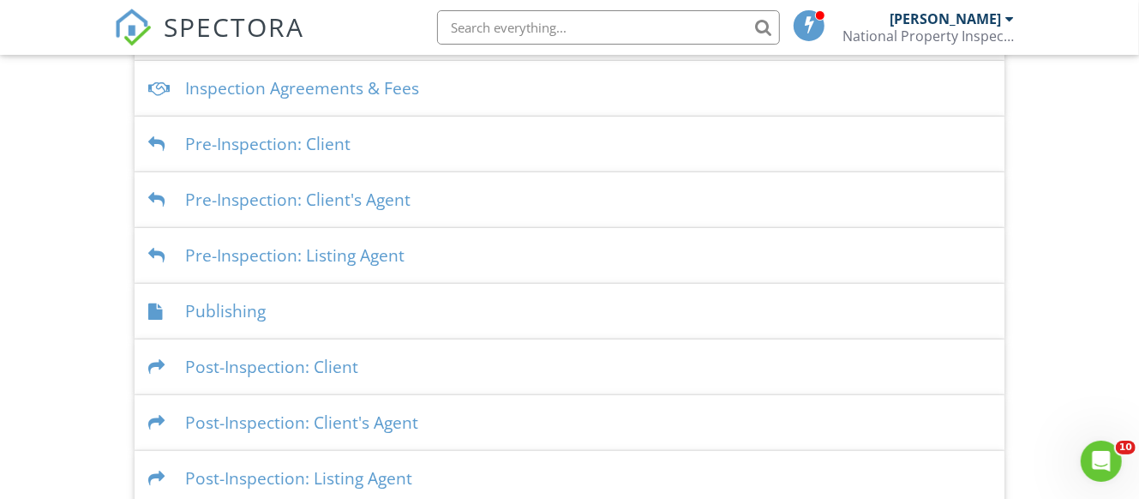
click at [154, 303] on div at bounding box center [159, 311] width 23 height 16
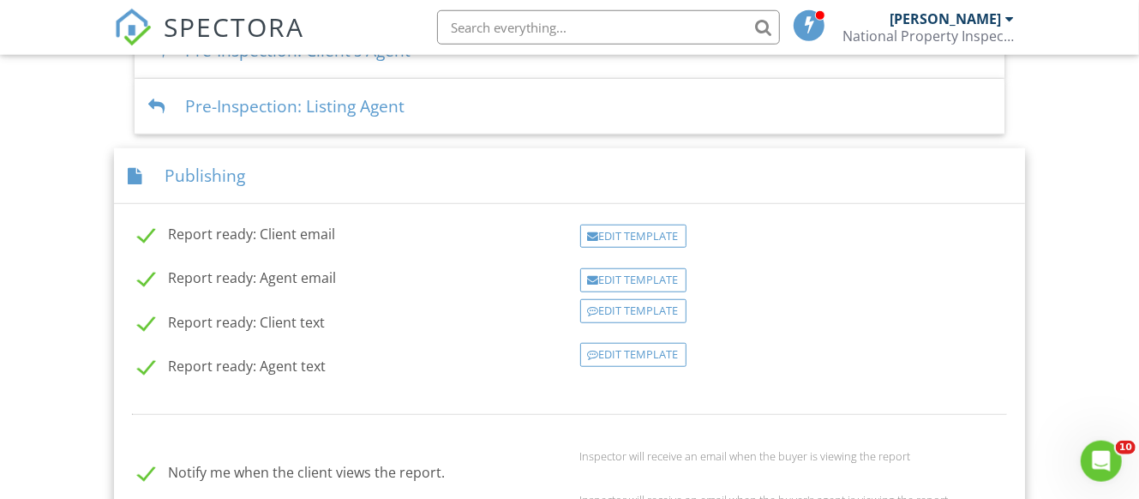
scroll to position [717, 0]
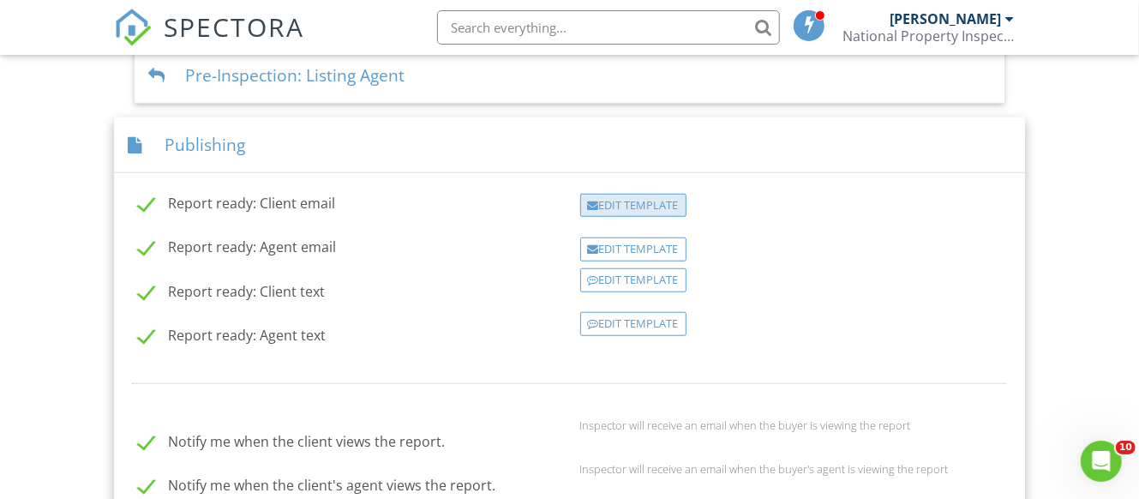
click at [625, 194] on div "Edit Template" at bounding box center [633, 206] width 106 height 24
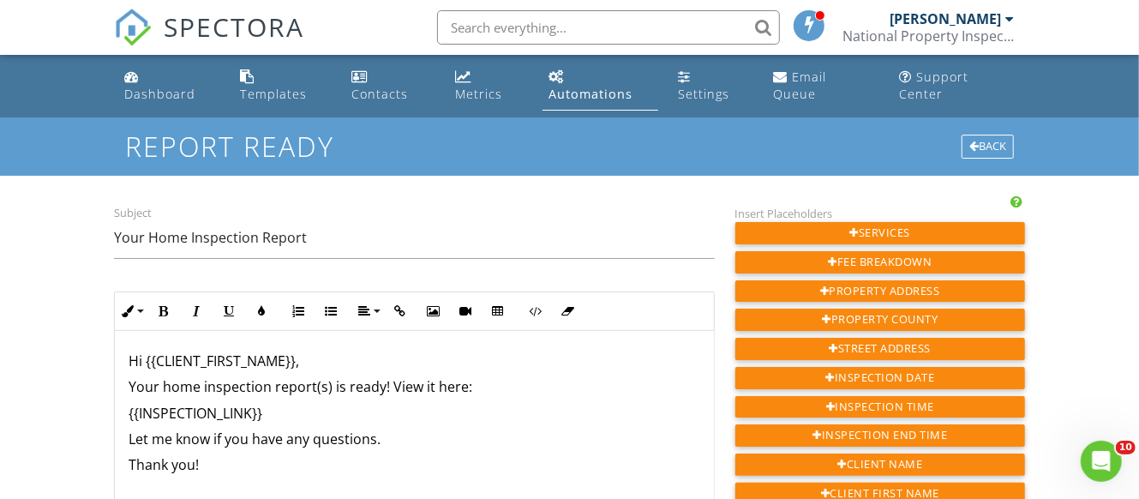
drag, startPoint x: 375, startPoint y: 425, endPoint x: 375, endPoint y: 445, distance: 19.7
click at [376, 430] on p "Let me know if you have any questions." at bounding box center [415, 439] width 572 height 19
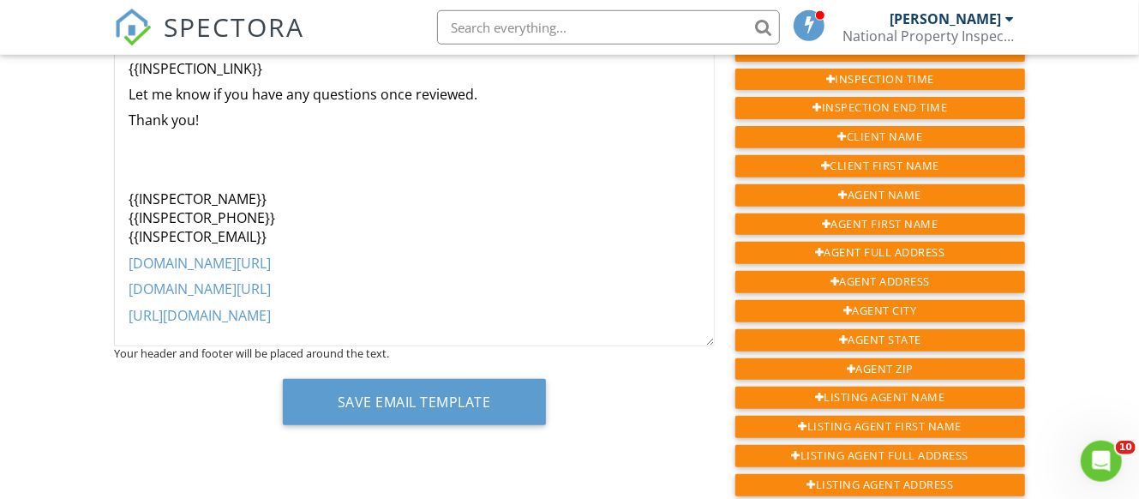
scroll to position [360, 0]
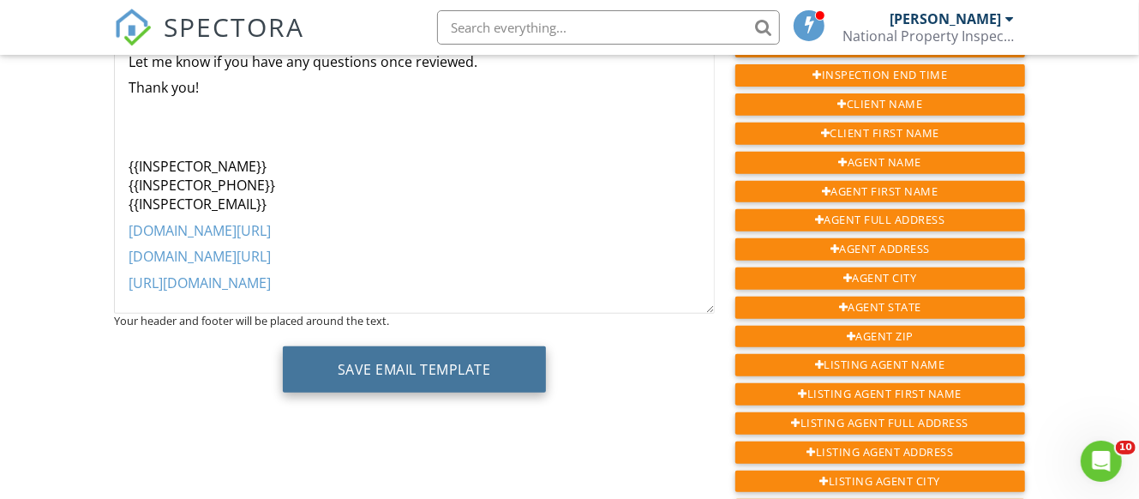
click at [395, 353] on button "Save Email Template" at bounding box center [414, 369] width 263 height 46
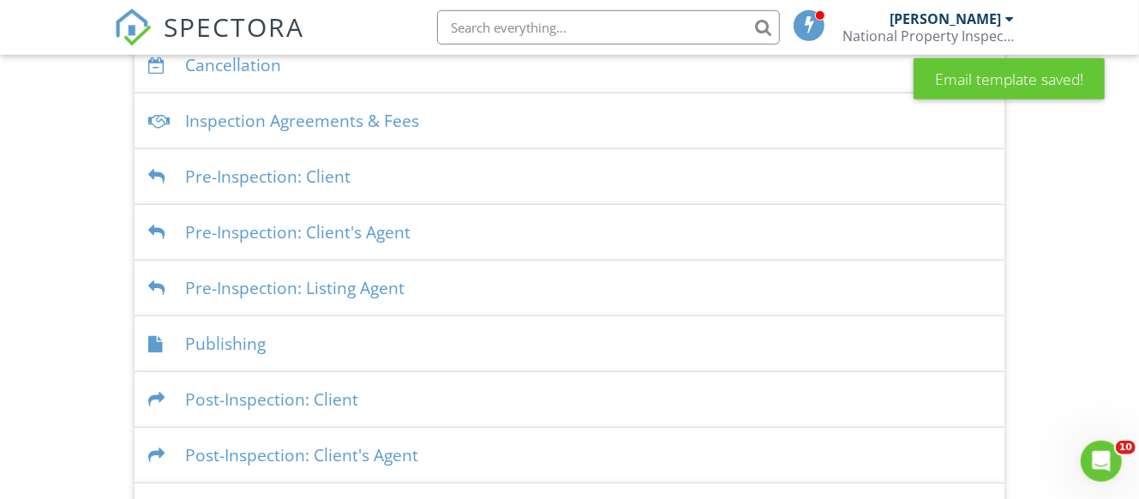
scroll to position [537, 0]
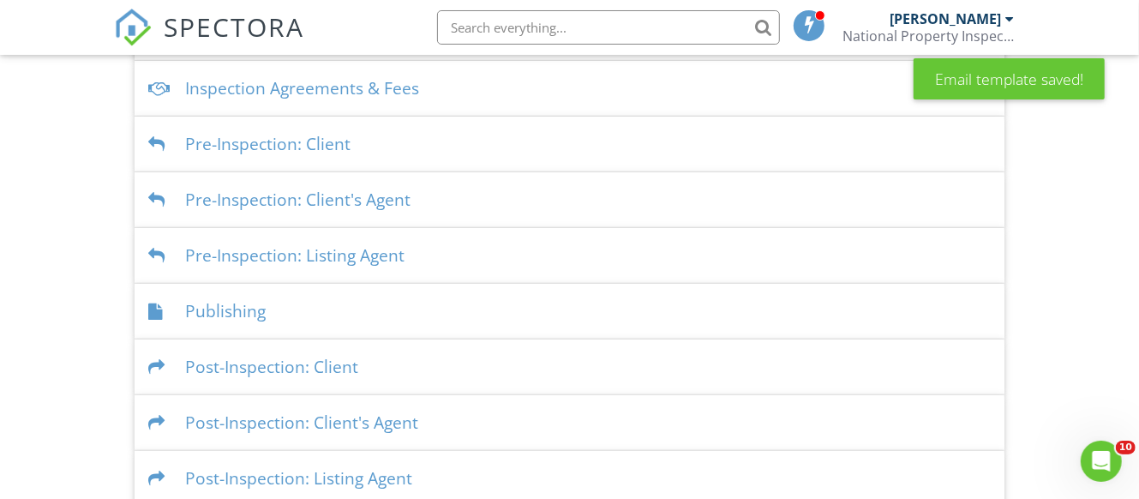
click at [149, 303] on div at bounding box center [159, 311] width 23 height 16
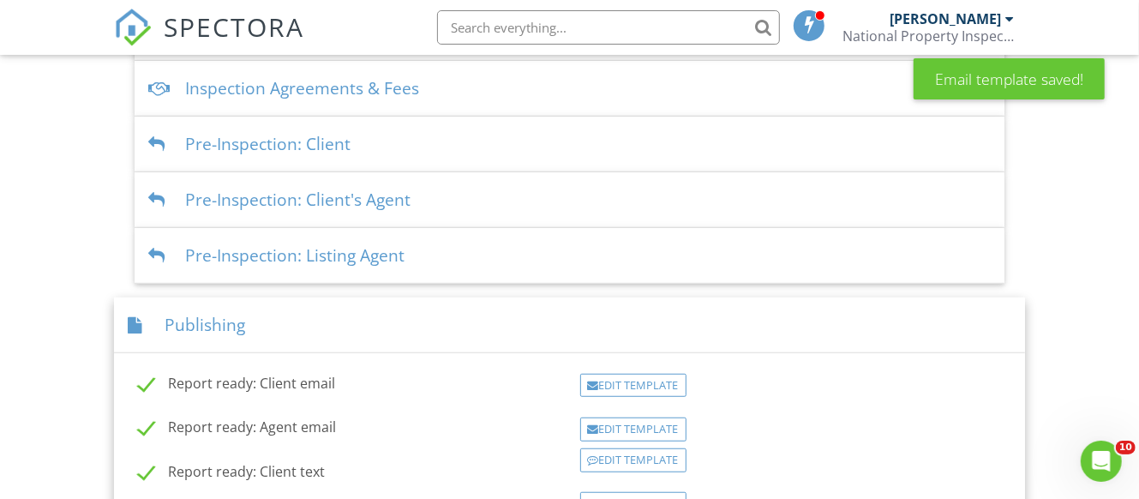
scroll to position [627, 0]
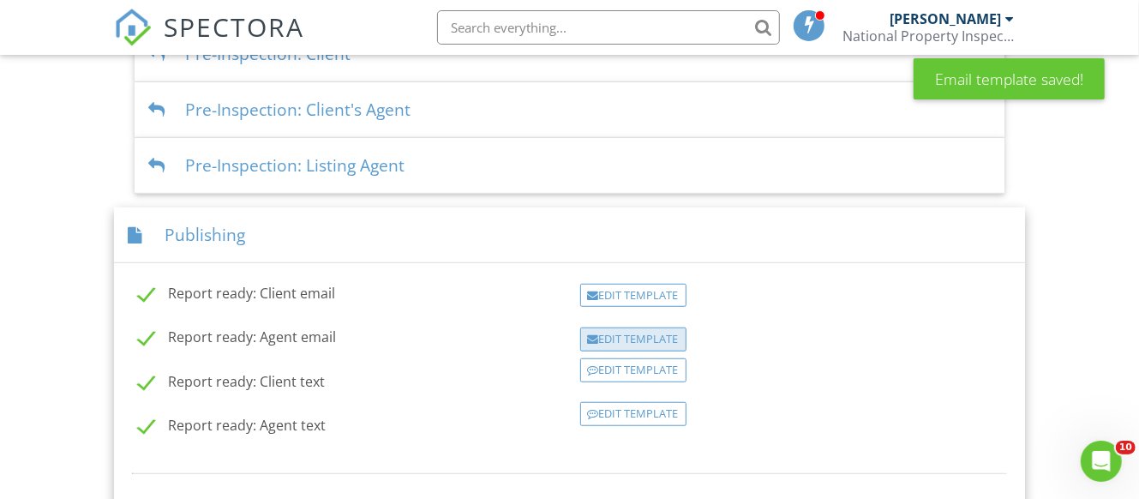
click at [634, 327] on div "Edit Template" at bounding box center [633, 339] width 106 height 24
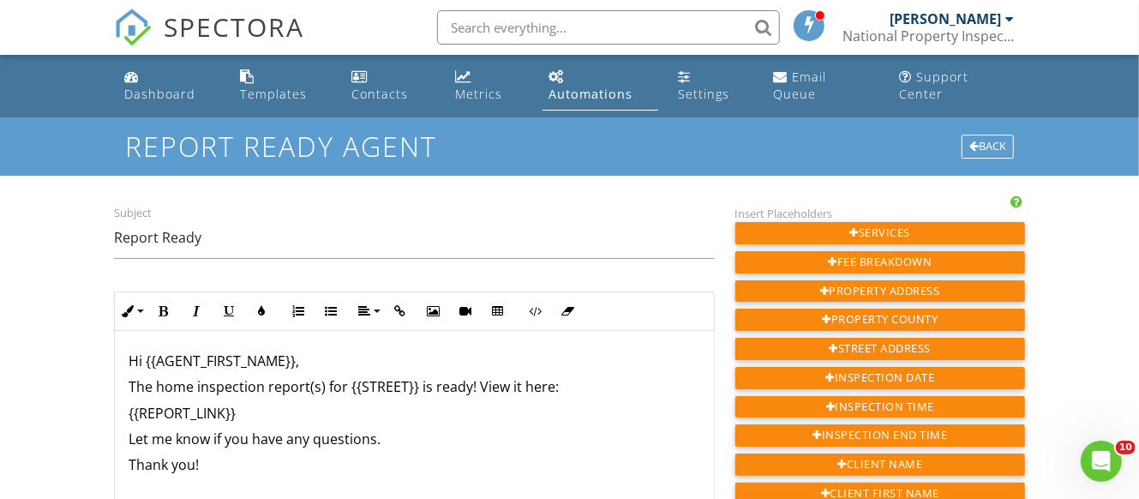
click at [376, 430] on p "Let me know if you have any questions." at bounding box center [415, 439] width 572 height 19
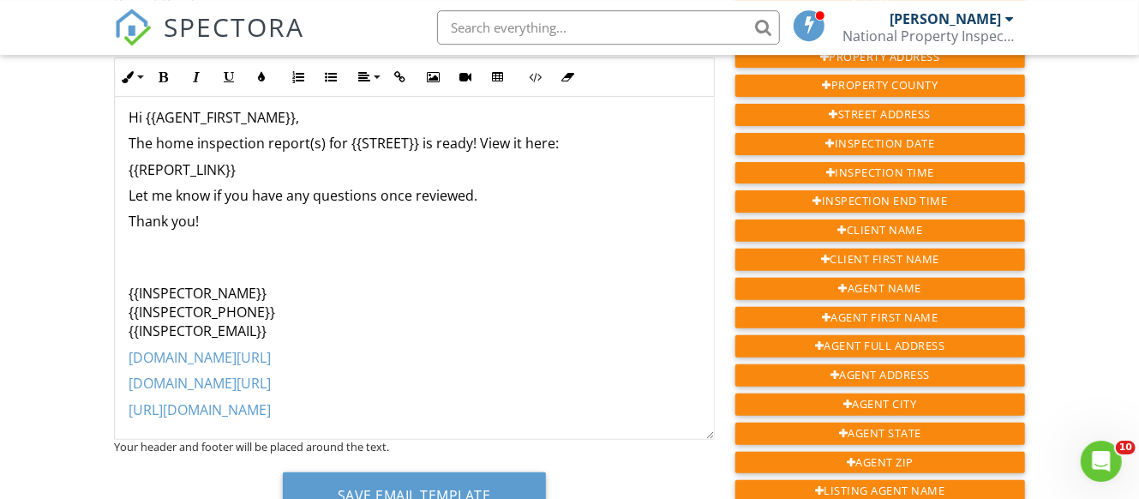
scroll to position [270, 0]
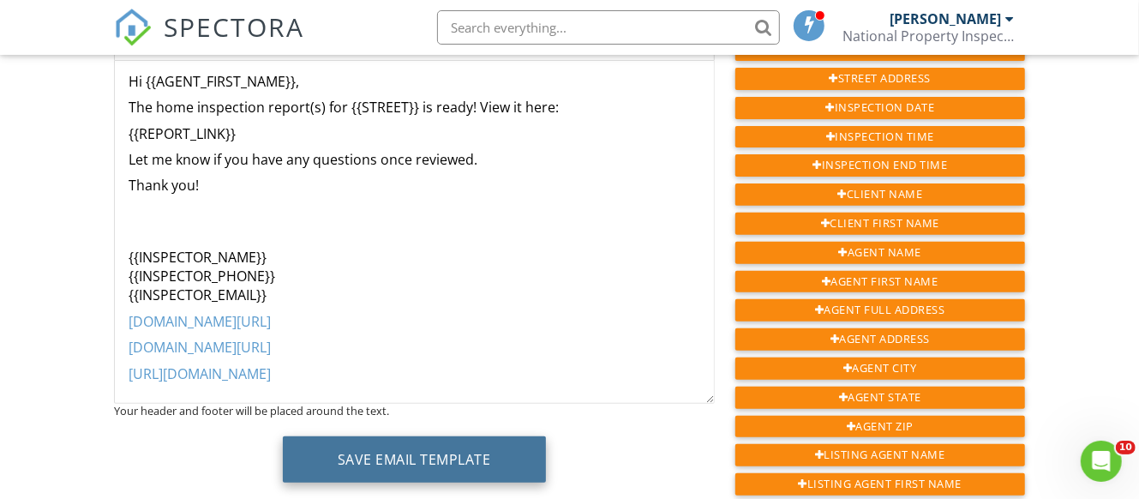
click at [375, 441] on button "Save Email Template" at bounding box center [414, 459] width 263 height 46
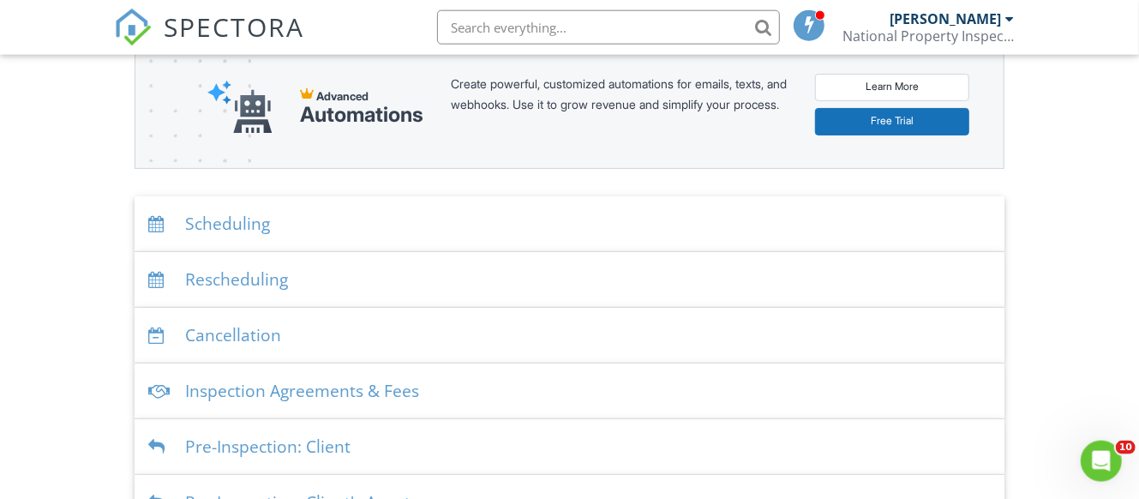
scroll to position [270, 0]
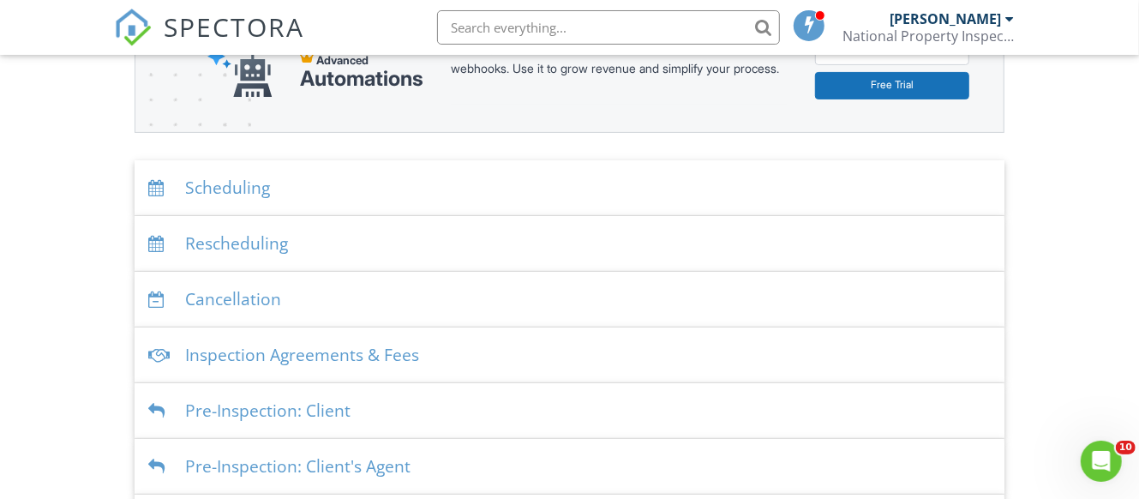
click at [159, 347] on div at bounding box center [159, 355] width 23 height 16
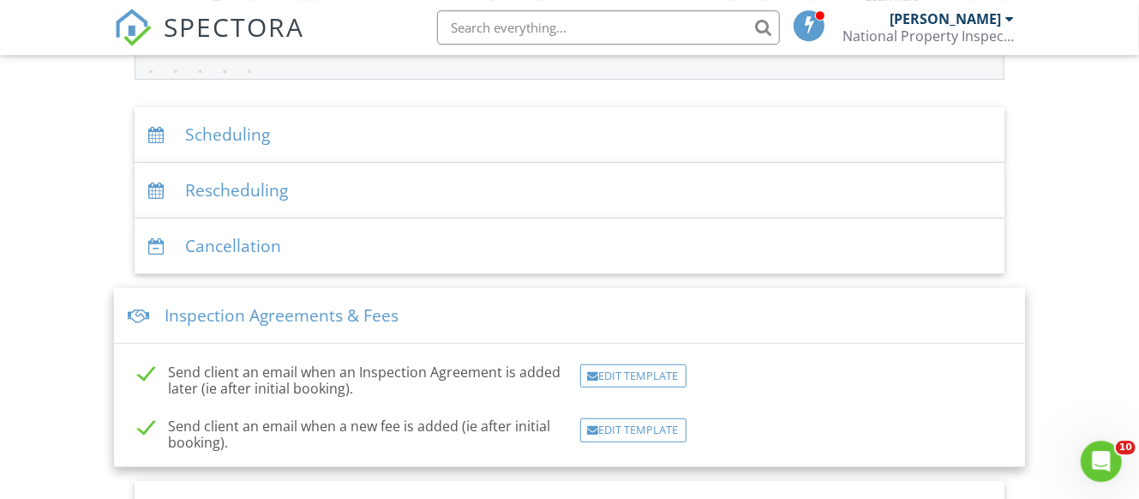
scroll to position [360, 0]
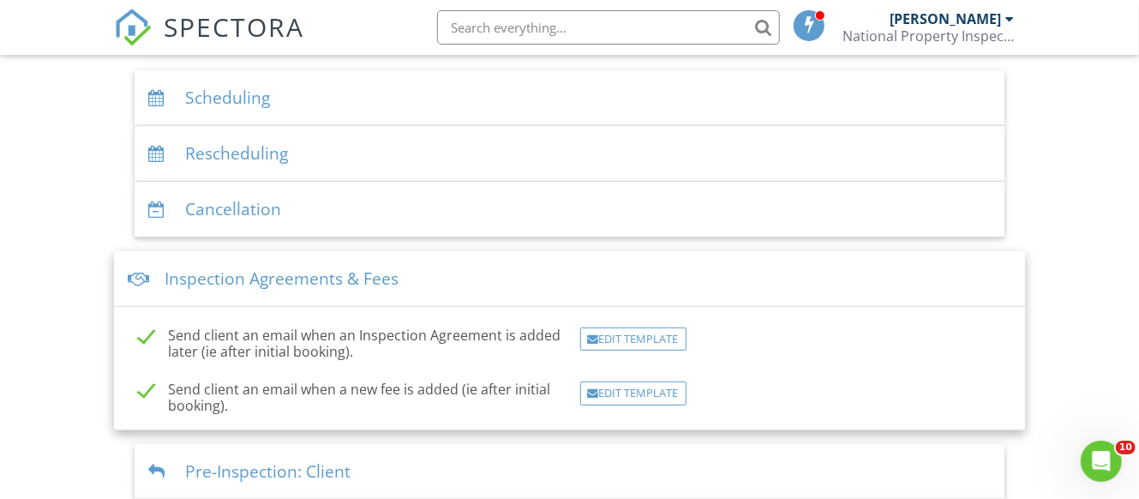
click at [139, 271] on div at bounding box center [139, 279] width 23 height 16
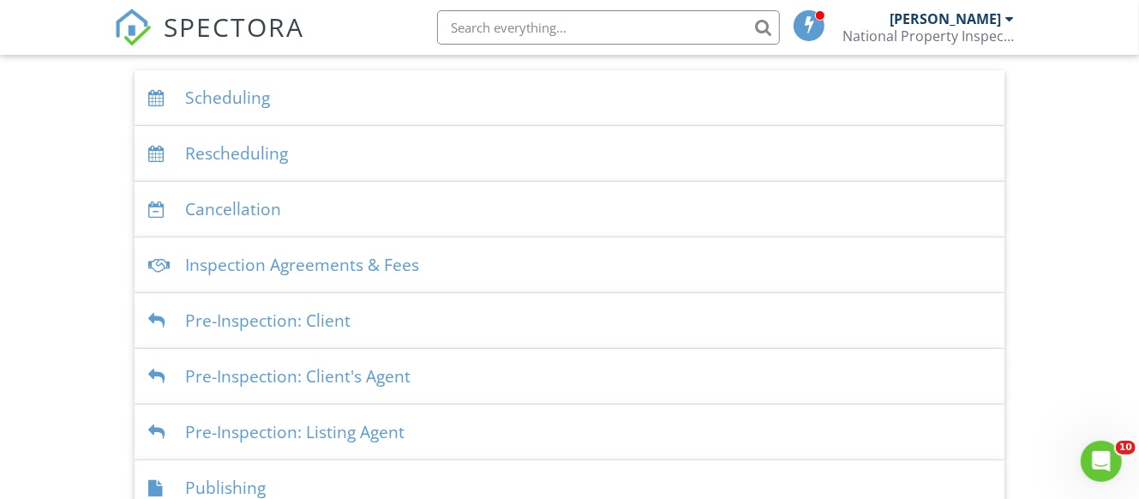
click at [159, 313] on div at bounding box center [159, 321] width 23 height 16
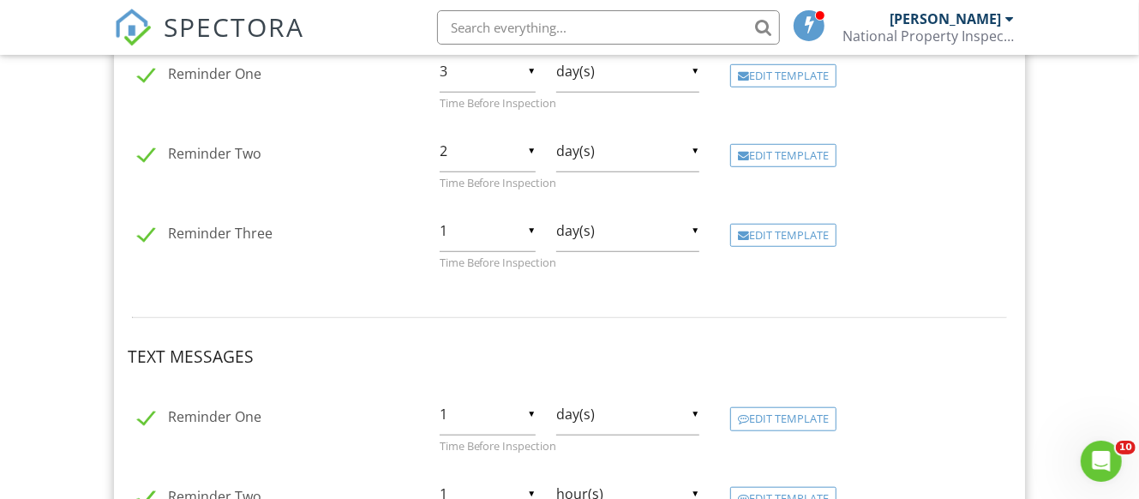
scroll to position [360, 0]
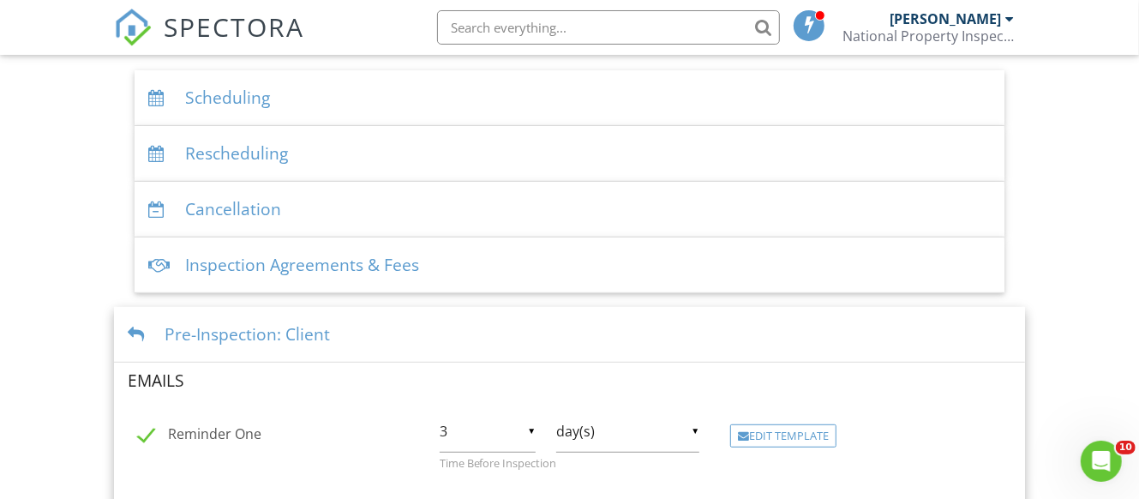
click at [136, 327] on div at bounding box center [139, 335] width 23 height 16
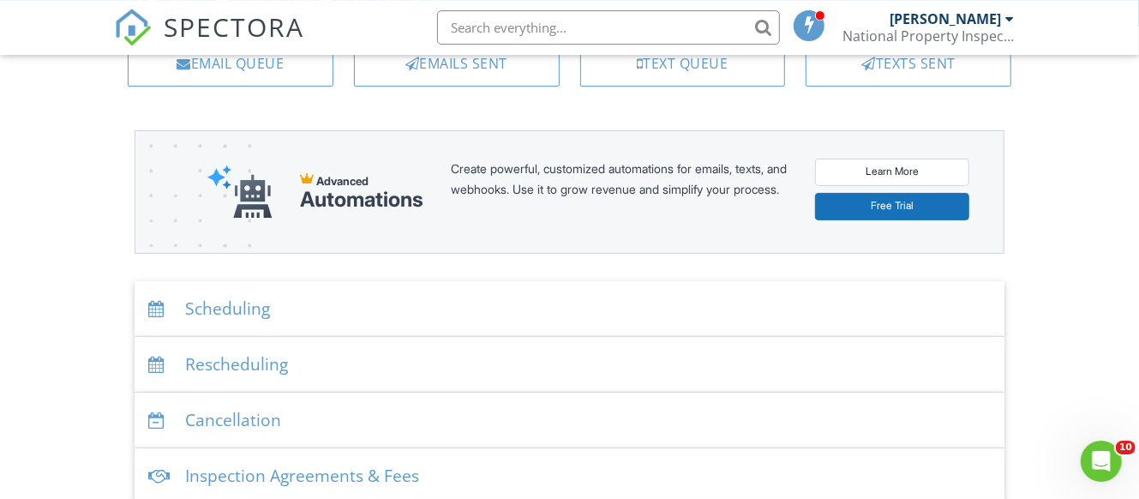
scroll to position [180, 0]
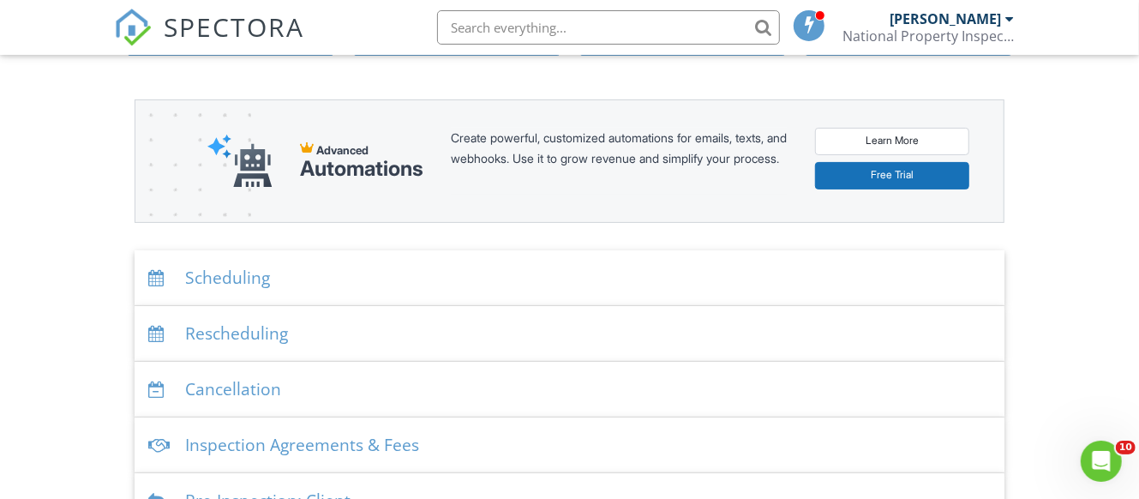
click at [161, 270] on div at bounding box center [159, 278] width 23 height 16
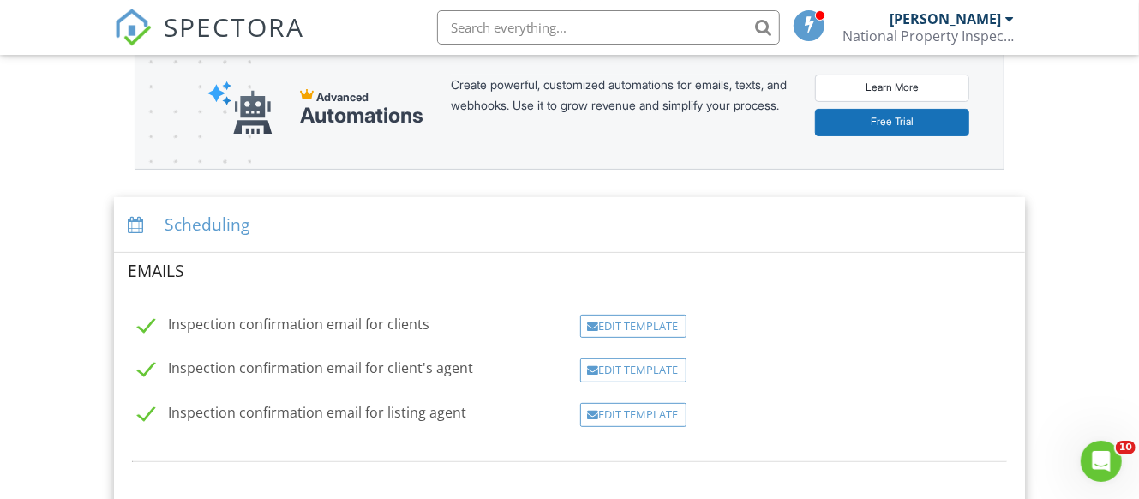
scroll to position [270, 0]
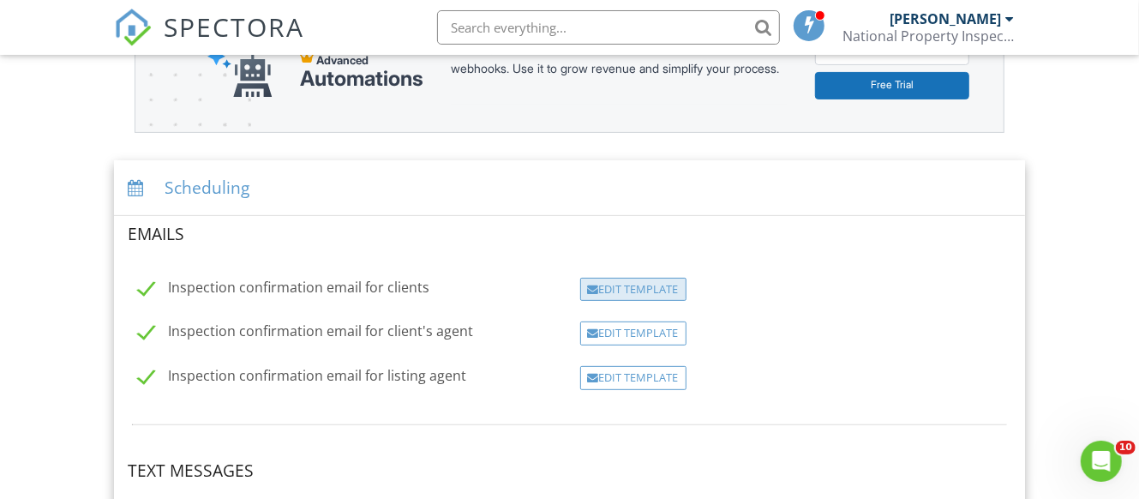
click at [625, 278] on div "Edit Template" at bounding box center [633, 290] width 106 height 24
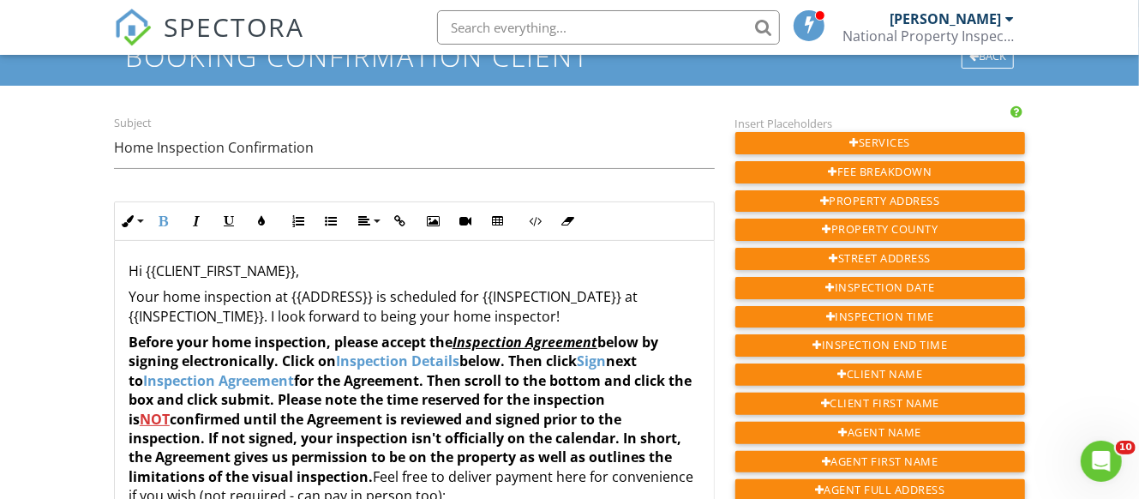
drag, startPoint x: 128, startPoint y: 326, endPoint x: 371, endPoint y: 454, distance: 274.9
copy strong "Before your home inspection, please accept the Inspection Agreement below by si…"
